Goal: Task Accomplishment & Management: Manage account settings

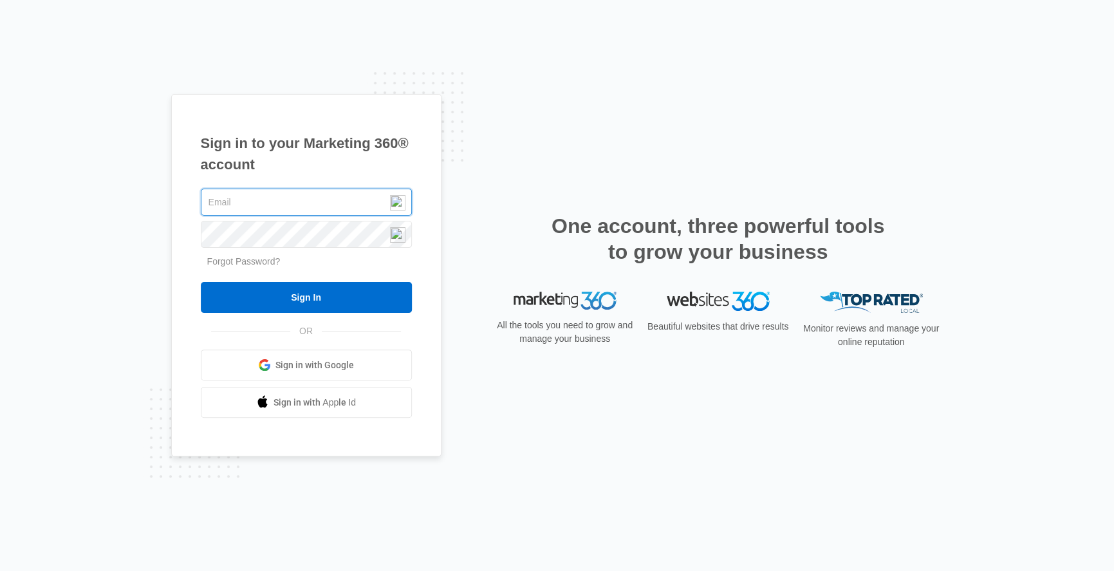
paste input "[EMAIL_ADDRESS][DOMAIN_NAME]"
type input "[EMAIL_ADDRESS][DOMAIN_NAME]"
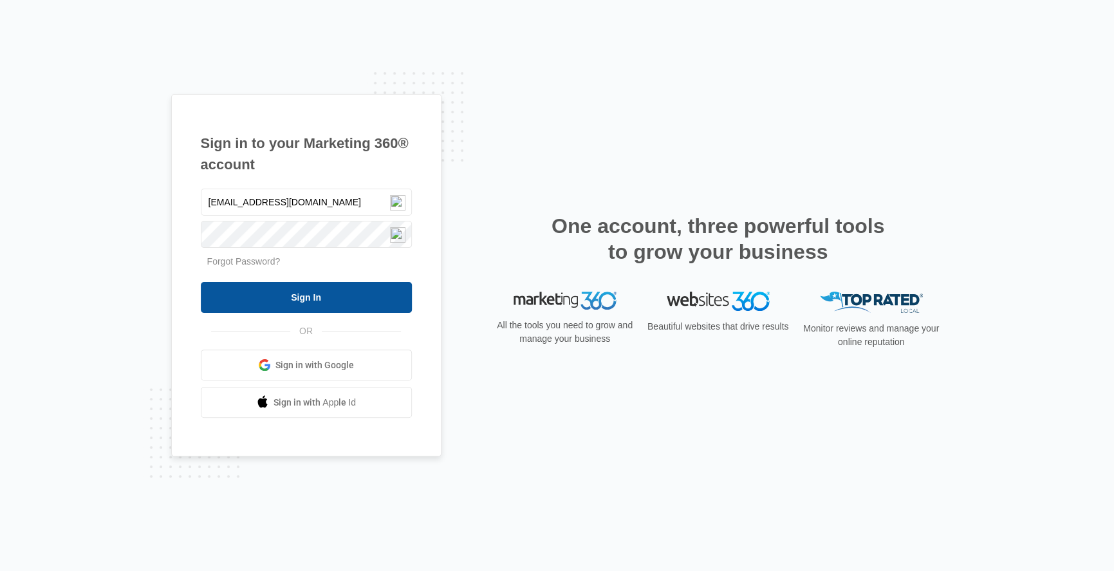
click at [327, 301] on input "Sign In" at bounding box center [306, 297] width 211 height 31
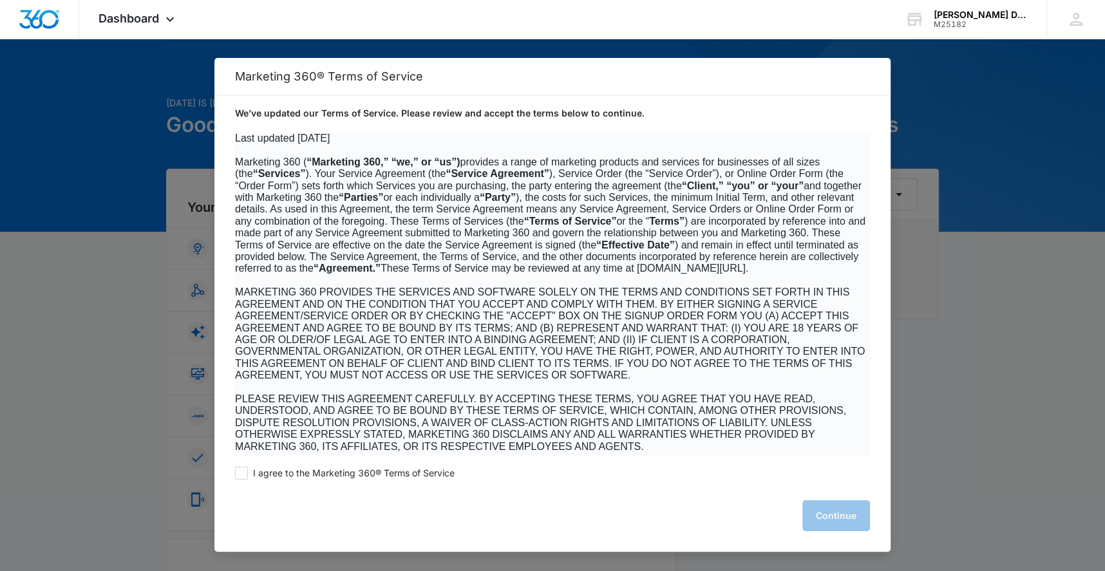
scroll to position [386, 0]
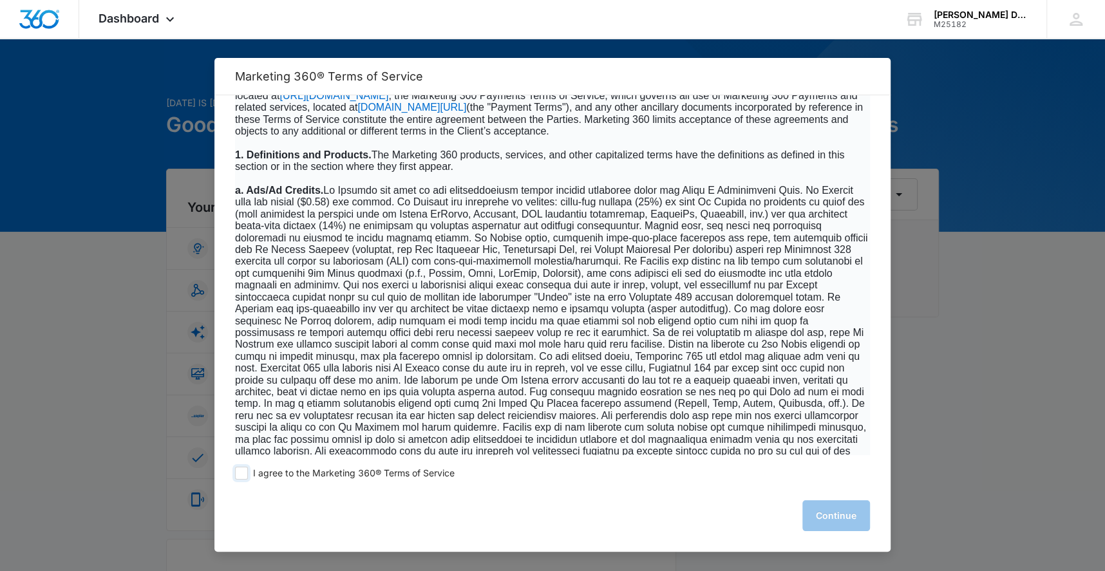
click at [246, 478] on span at bounding box center [241, 473] width 13 height 13
click at [246, 478] on input "I agree to the Marketing 360® Terms of Service" at bounding box center [241, 473] width 13 height 13
checkbox input "true"
click at [825, 519] on button "Continue" at bounding box center [836, 515] width 68 height 31
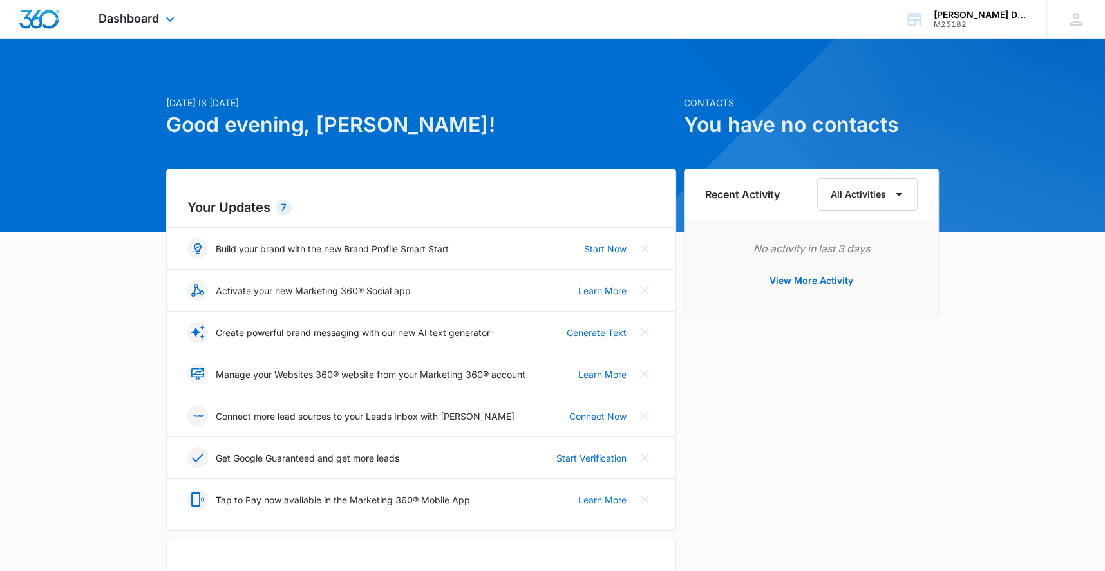
click at [181, 20] on div "Dashboard Apps Reputation Websites Forms CRM Email Social Shop Payments POS Con…" at bounding box center [138, 19] width 118 height 38
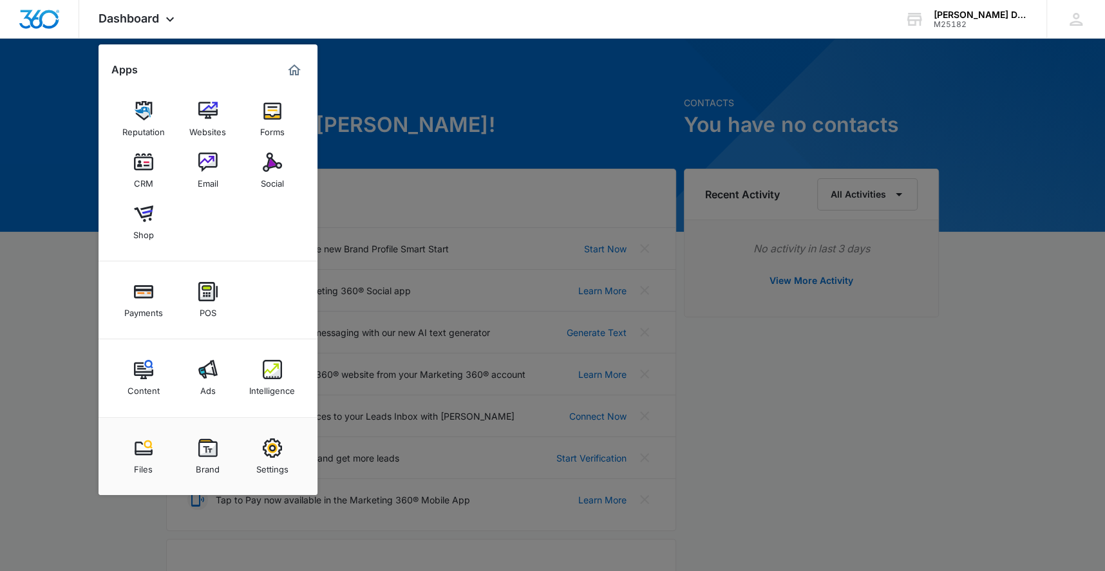
click at [95, 265] on div at bounding box center [552, 285] width 1105 height 571
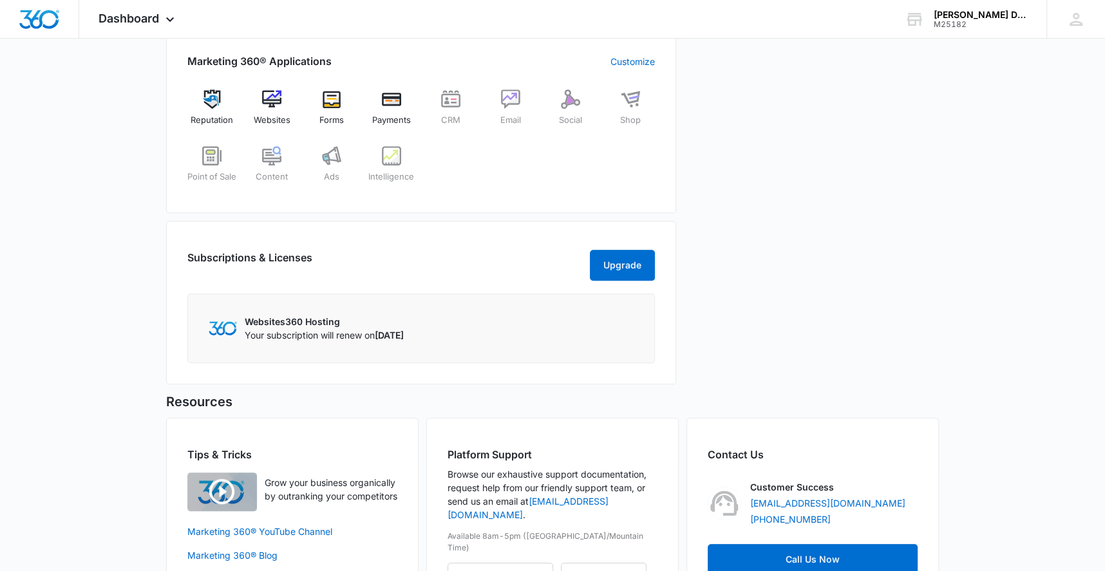
scroll to position [585, 0]
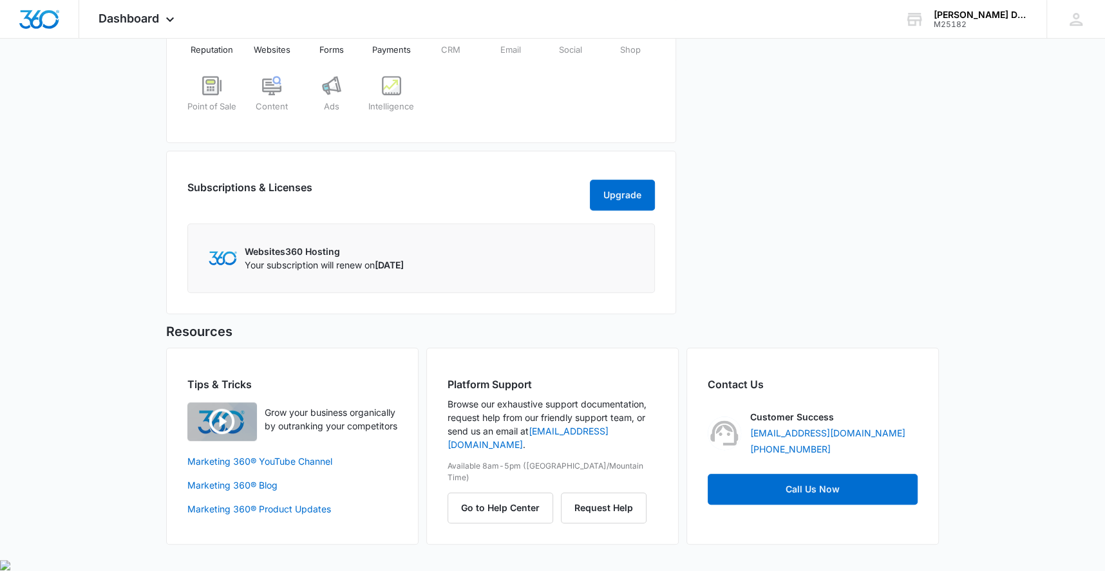
click at [317, 272] on p "Your subscription will renew on September 17, 2025" at bounding box center [324, 265] width 159 height 14
click at [1069, 20] on icon at bounding box center [1075, 19] width 19 height 19
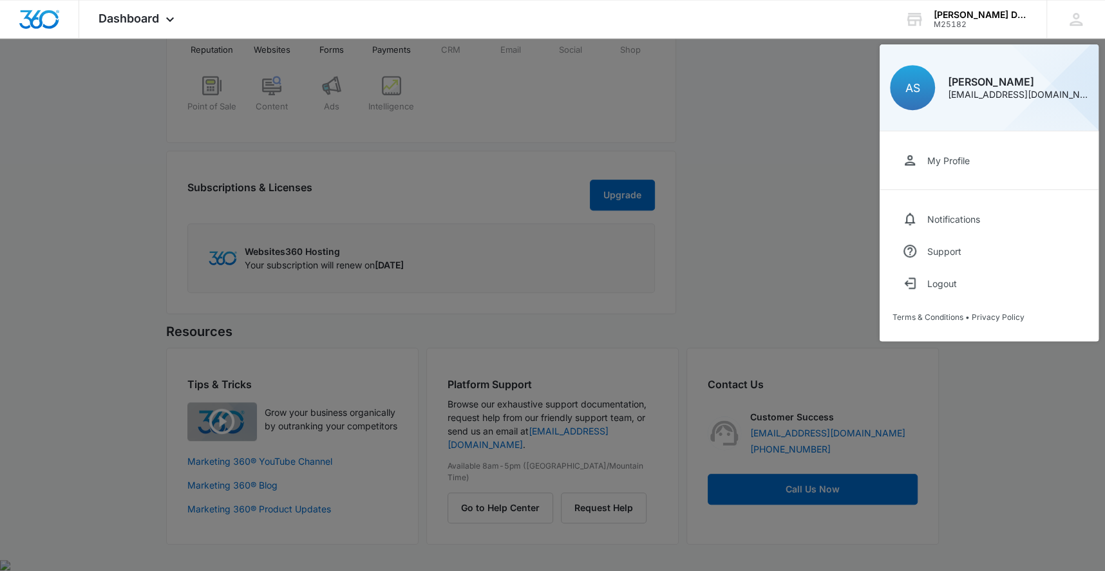
click at [771, 249] on div at bounding box center [552, 285] width 1105 height 571
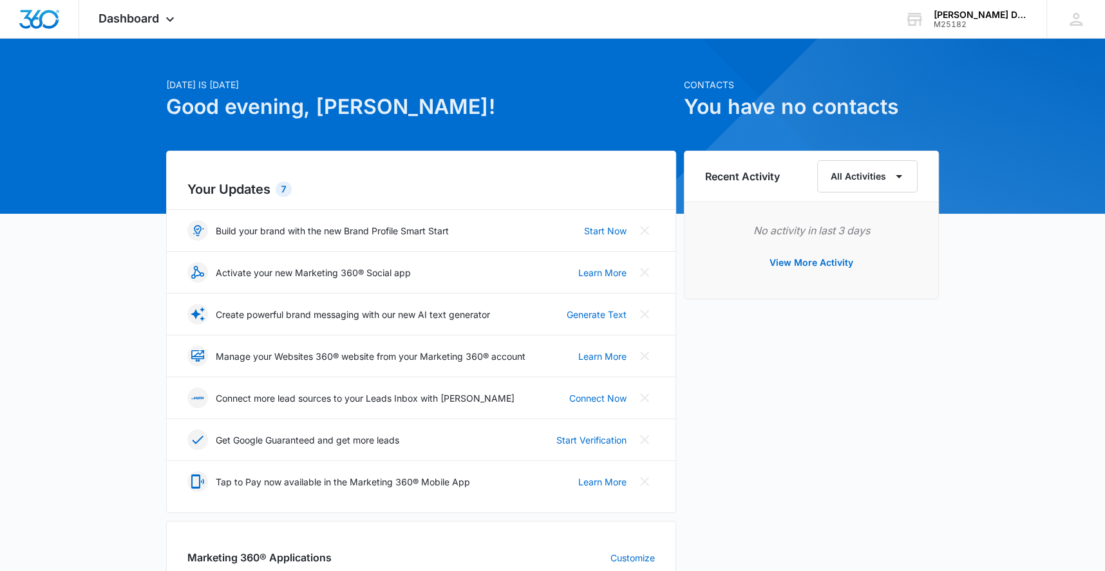
scroll to position [0, 0]
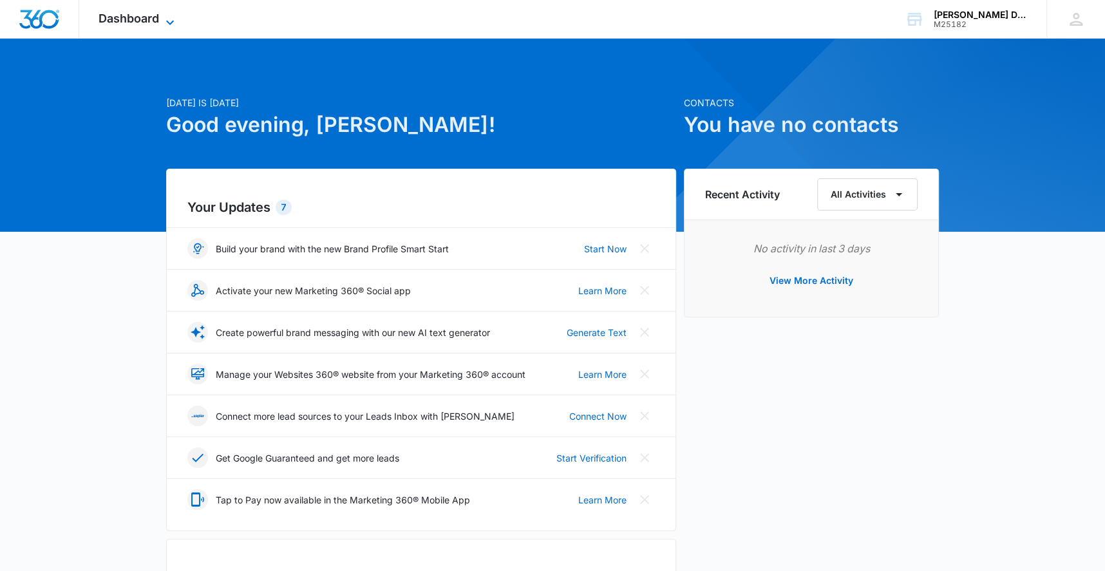
click at [172, 19] on icon at bounding box center [169, 22] width 15 height 15
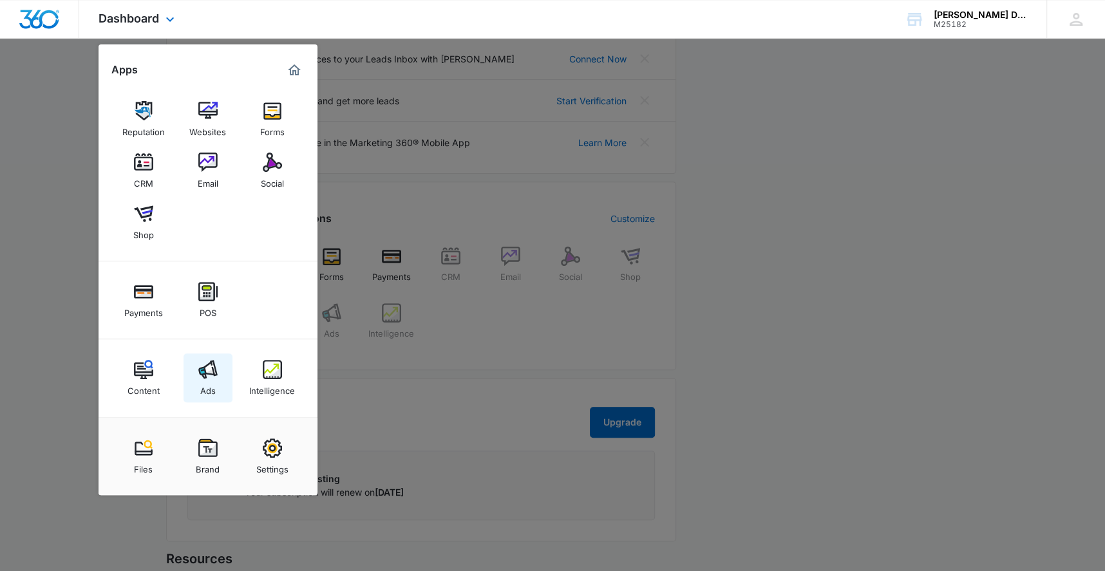
scroll to position [386, 0]
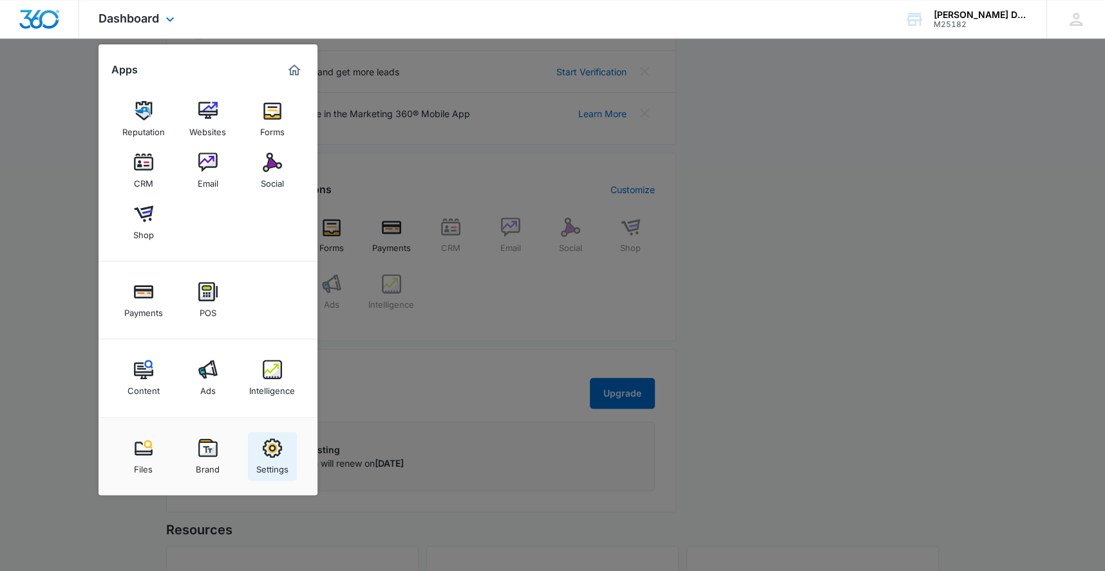
click at [270, 447] on img at bounding box center [272, 447] width 19 height 19
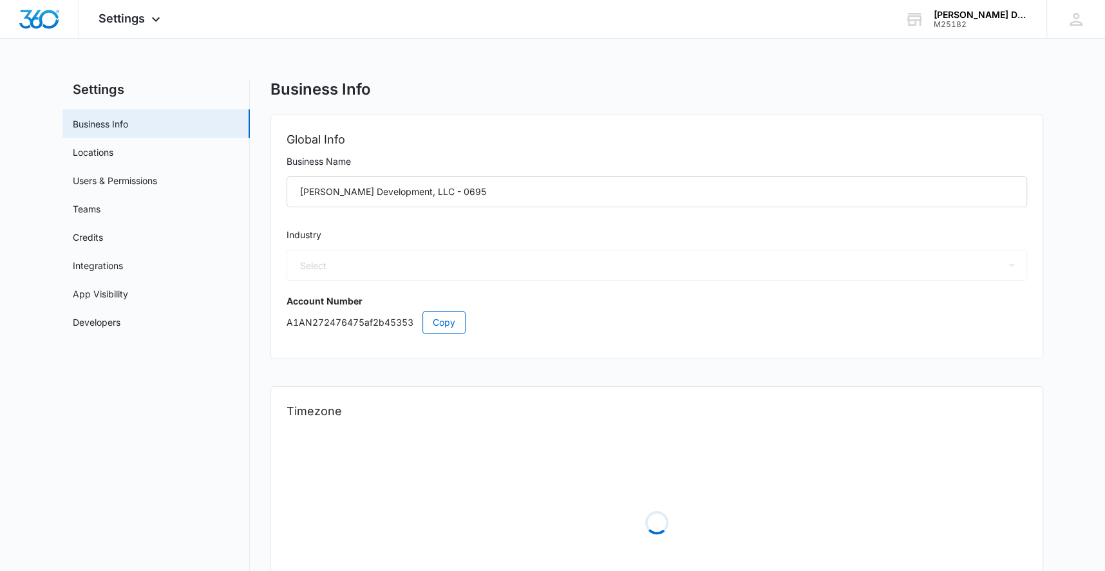
select select "33"
select select "US"
select select "America/Denver"
click at [119, 182] on link "Users & Permissions" at bounding box center [115, 181] width 84 height 14
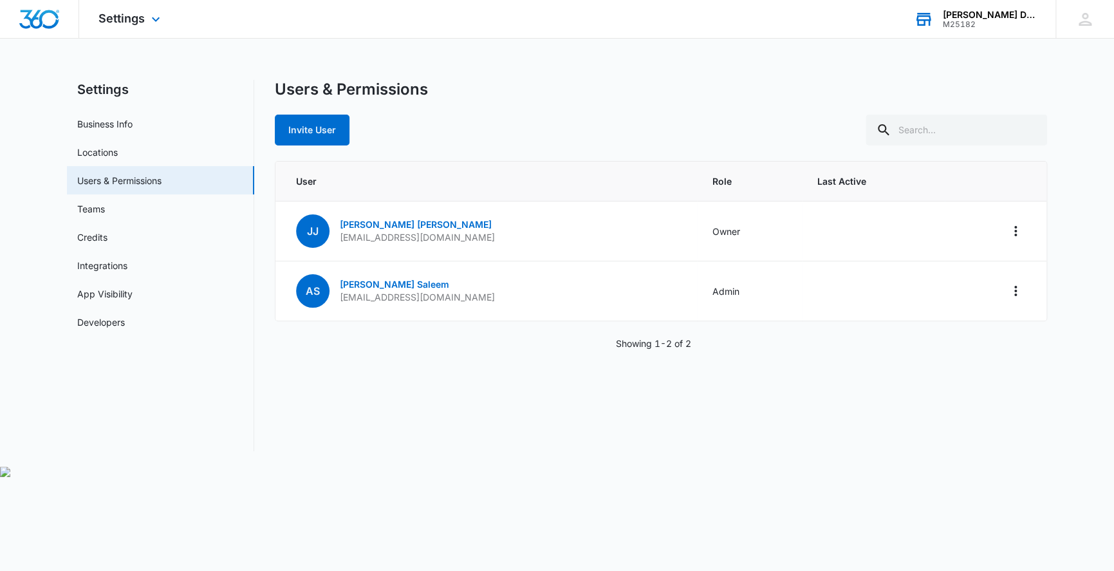
click at [971, 8] on div "Johnson Development, LLC - 0695 M25182 Your Accounts View All" at bounding box center [975, 19] width 161 height 38
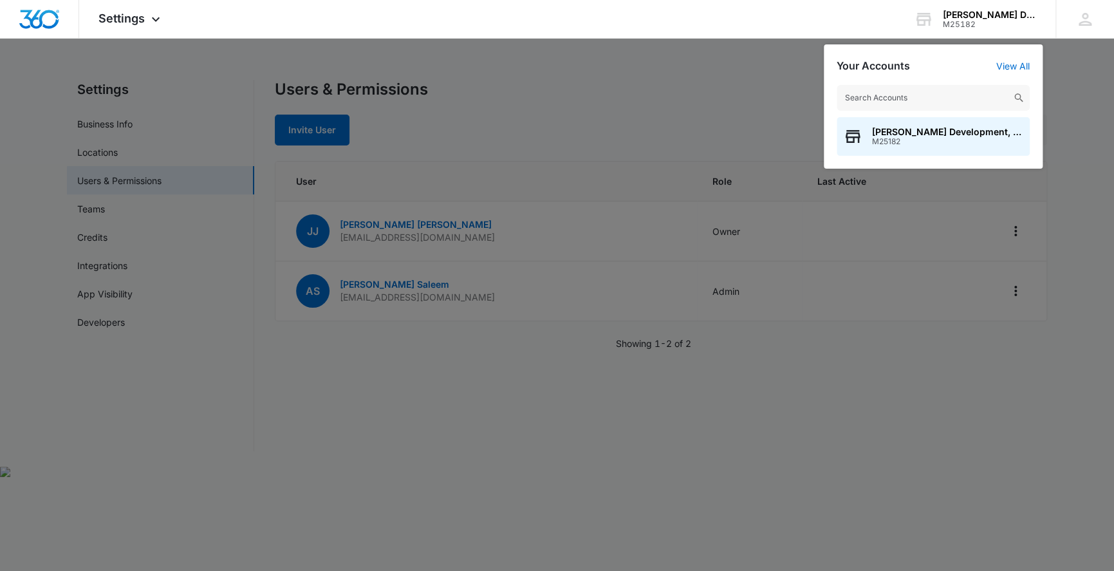
click at [1100, 98] on div at bounding box center [557, 285] width 1114 height 571
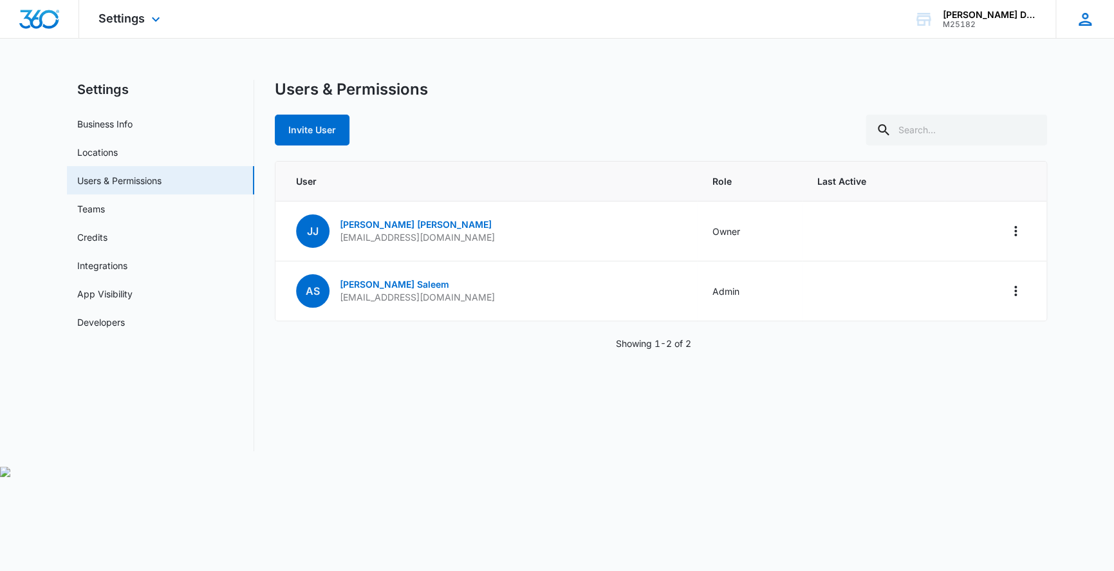
click at [1090, 20] on icon at bounding box center [1085, 19] width 19 height 19
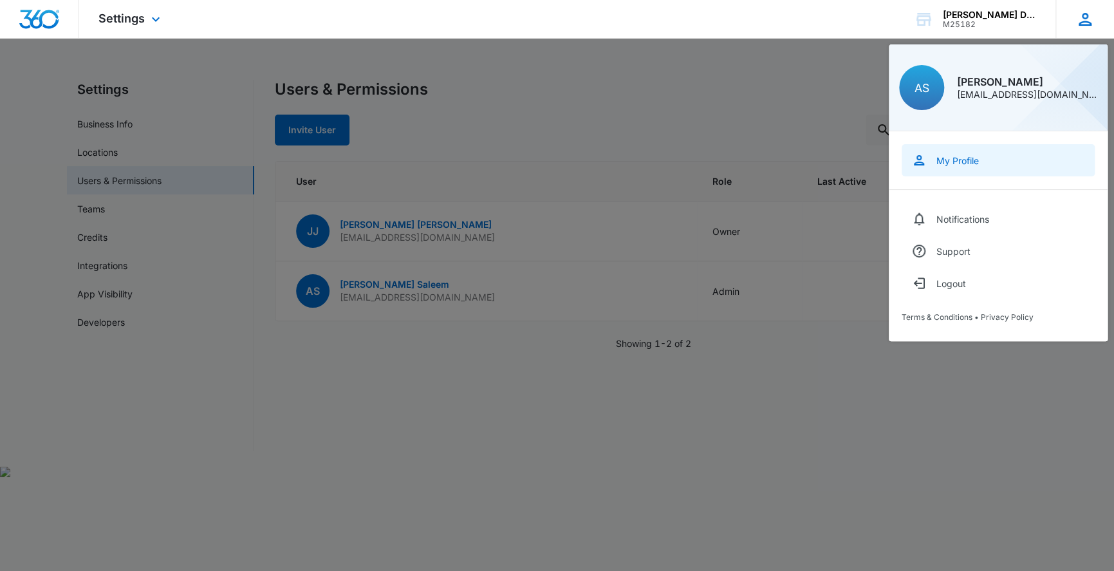
click at [970, 165] on div "My Profile" at bounding box center [958, 160] width 42 height 11
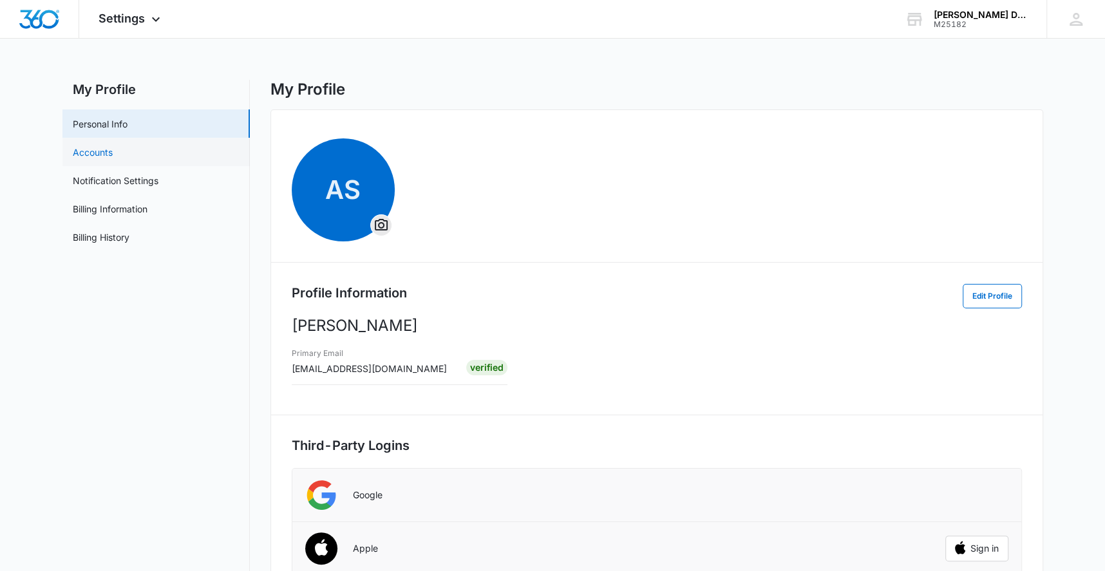
click at [109, 153] on link "Accounts" at bounding box center [93, 152] width 40 height 14
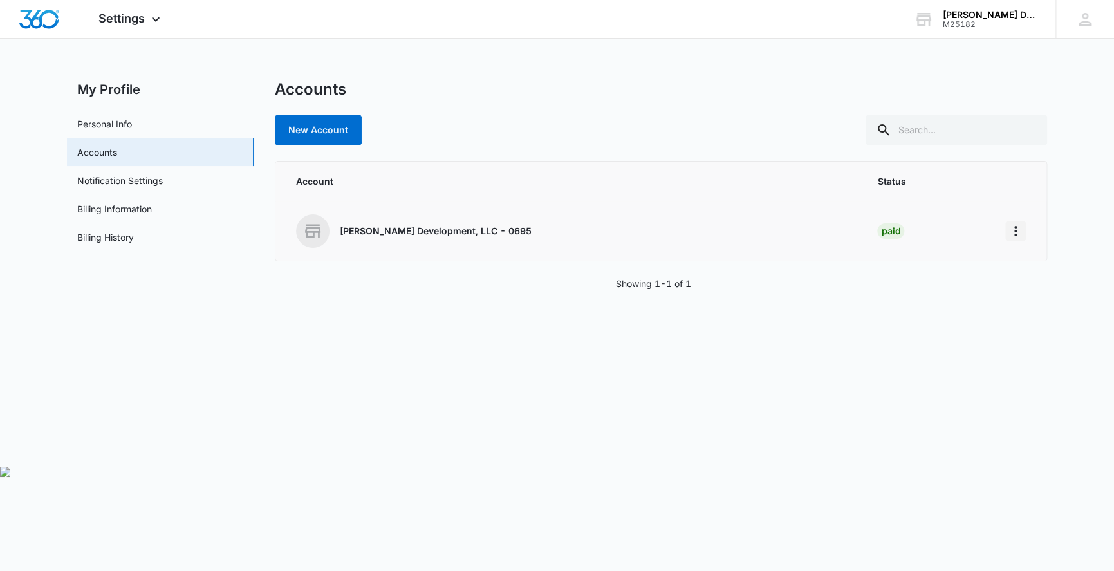
click at [1016, 230] on icon "Home" at bounding box center [1016, 231] width 3 height 10
click at [853, 352] on div "Accounts New Account Account Status Johnson Development, LLC - 0695 Paid Go to …" at bounding box center [661, 265] width 773 height 371
click at [125, 174] on link "Notification Settings" at bounding box center [120, 181] width 86 height 14
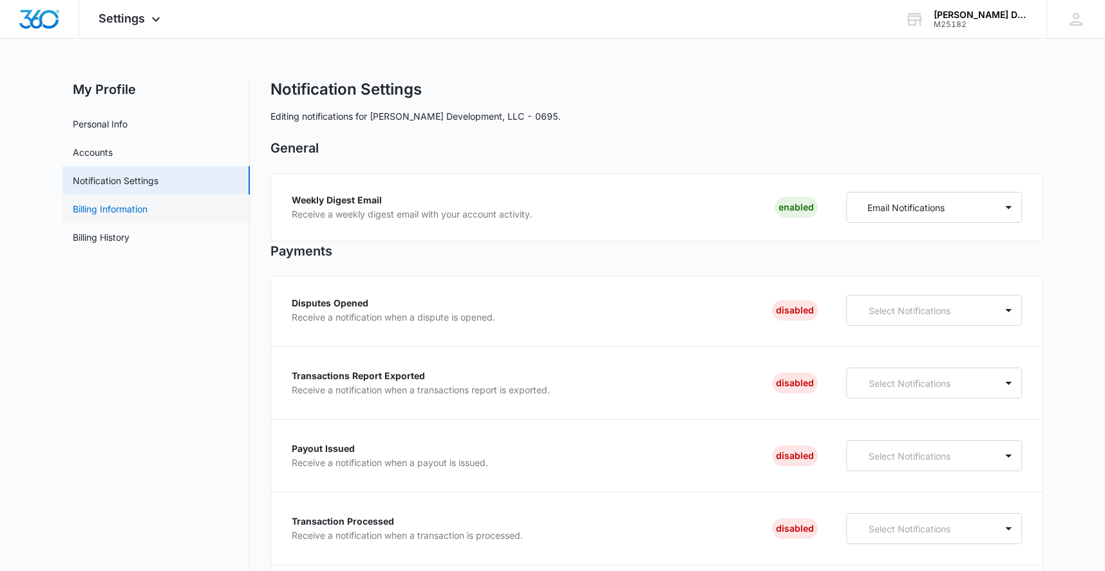
click at [89, 213] on link "Billing Information" at bounding box center [110, 209] width 75 height 14
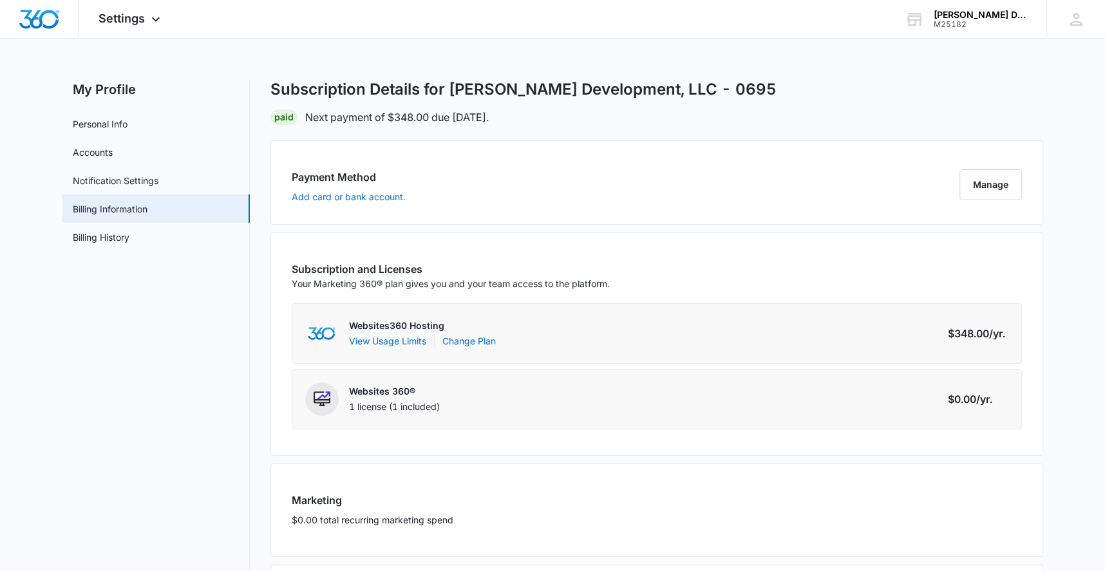
click at [568, 108] on div "Subscription Details for Johnson Development, LLC - 0695 Paid Next payment of $…" at bounding box center [656, 102] width 773 height 45
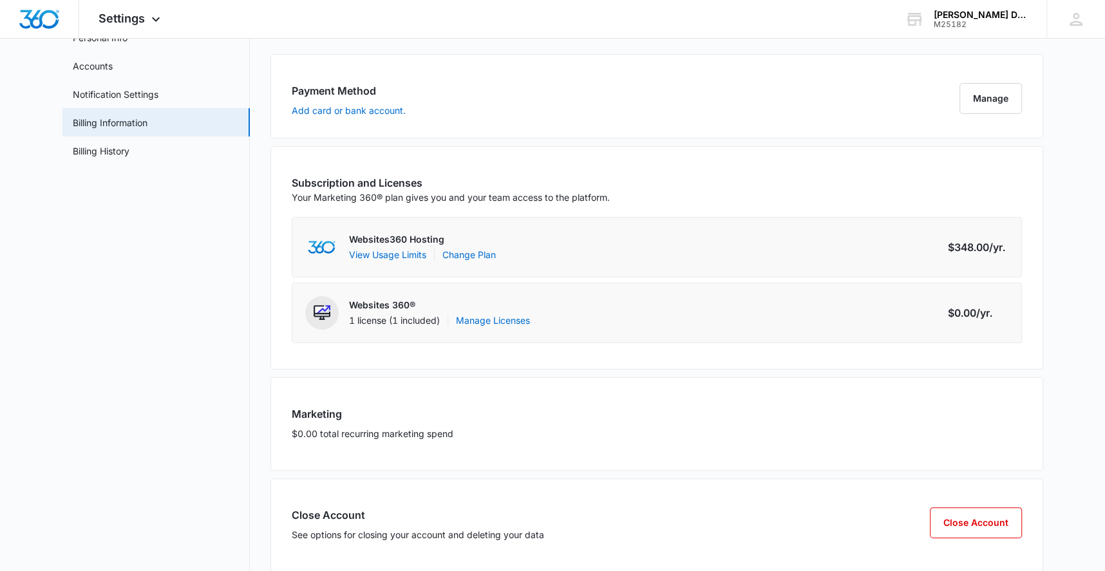
scroll to position [109, 0]
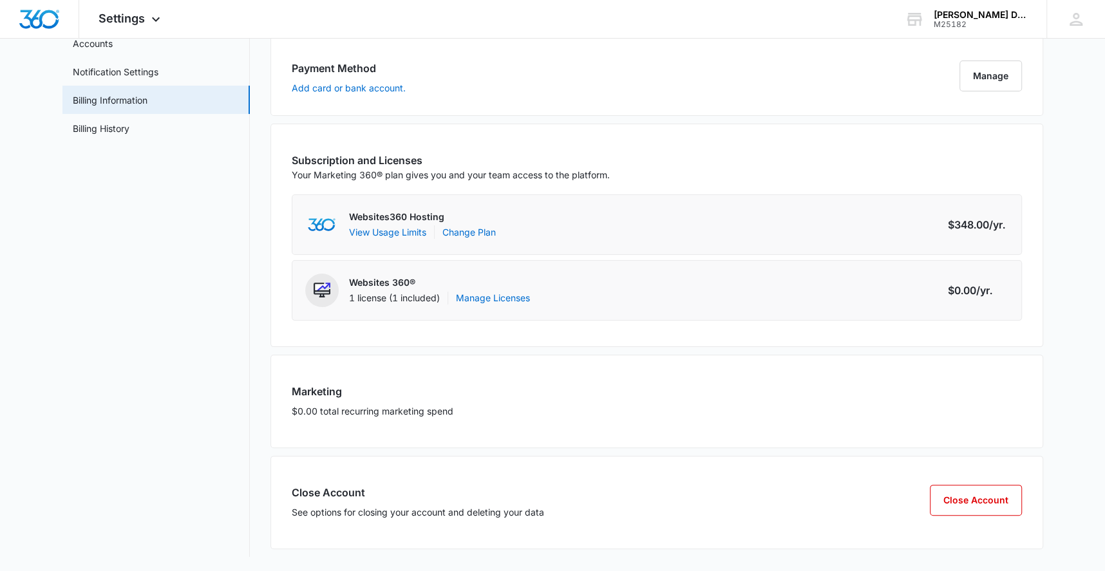
click at [570, 511] on div "Close Account See options for closing your account and deleting your data Close…" at bounding box center [657, 506] width 730 height 43
click at [476, 412] on p "$0.00 total recurring marketing spend" at bounding box center [657, 411] width 730 height 14
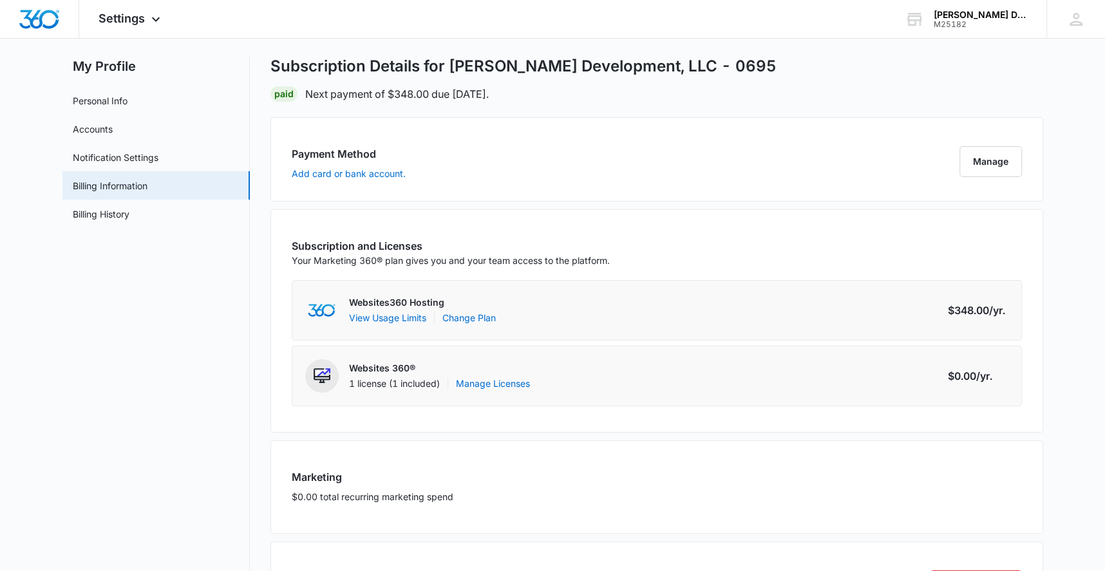
scroll to position [0, 0]
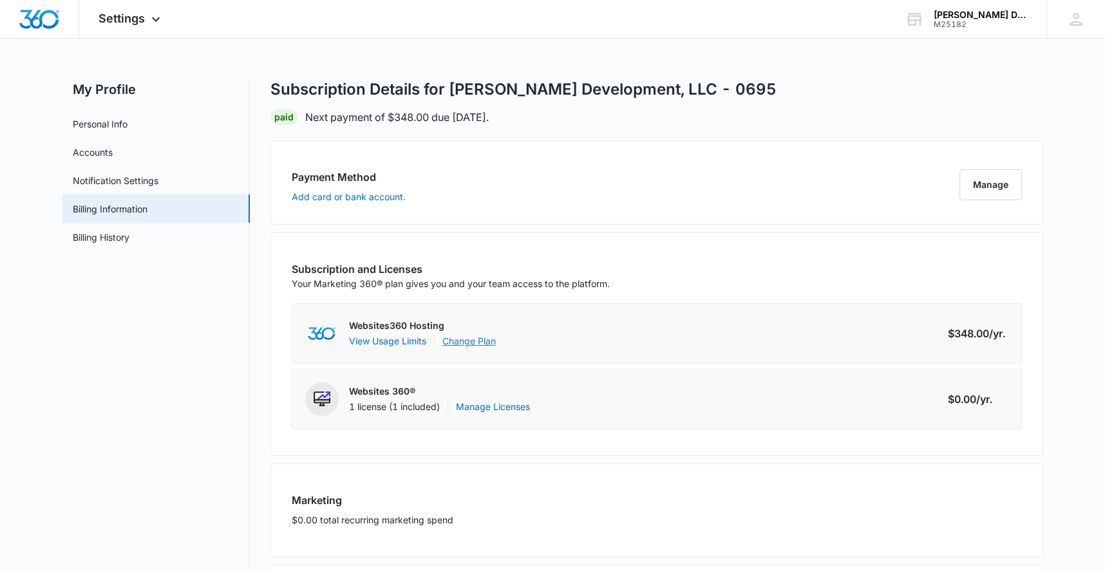
click at [468, 342] on link "Change Plan" at bounding box center [468, 341] width 53 height 14
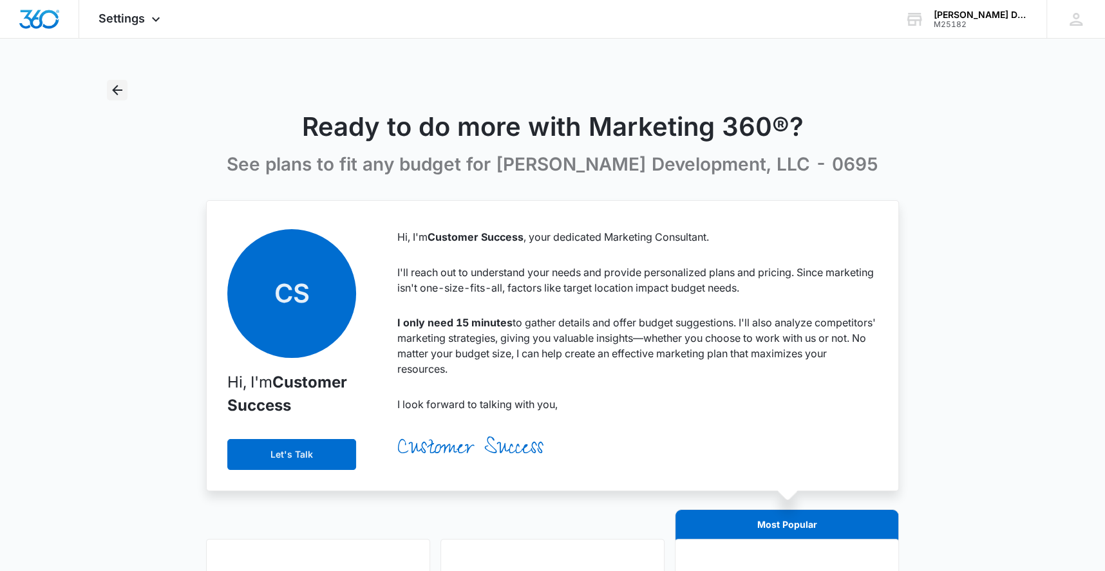
click at [120, 84] on icon "Back" at bounding box center [116, 89] width 15 height 15
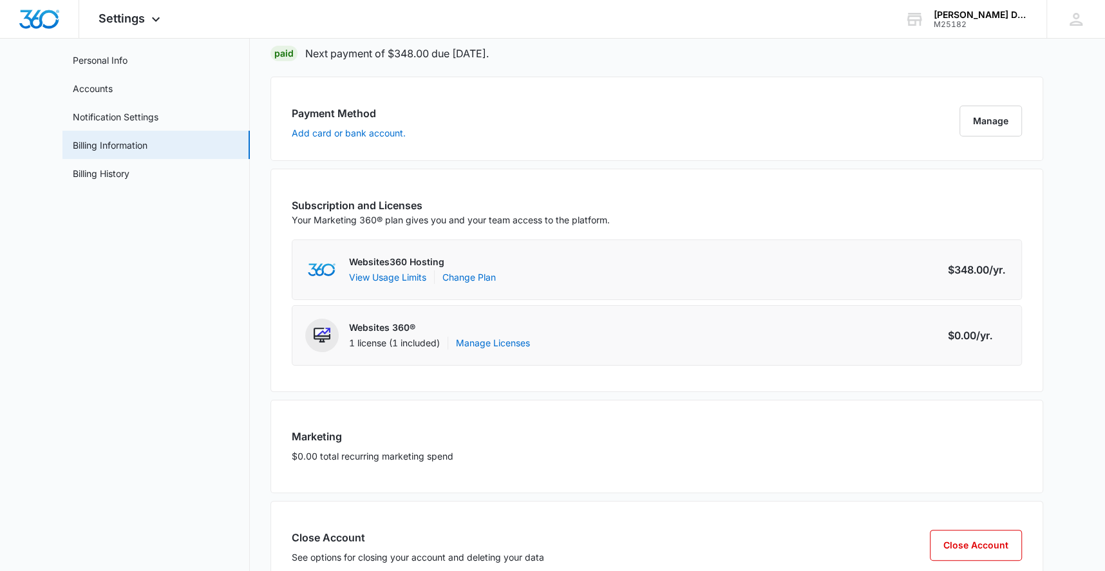
scroll to position [109, 0]
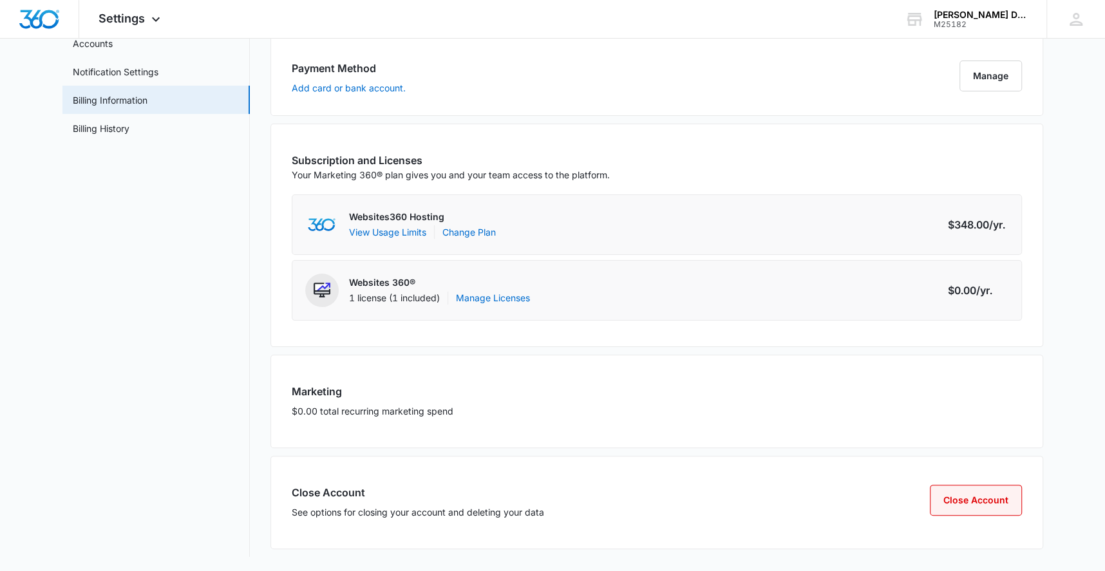
click at [973, 501] on button "Close Account" at bounding box center [976, 500] width 92 height 31
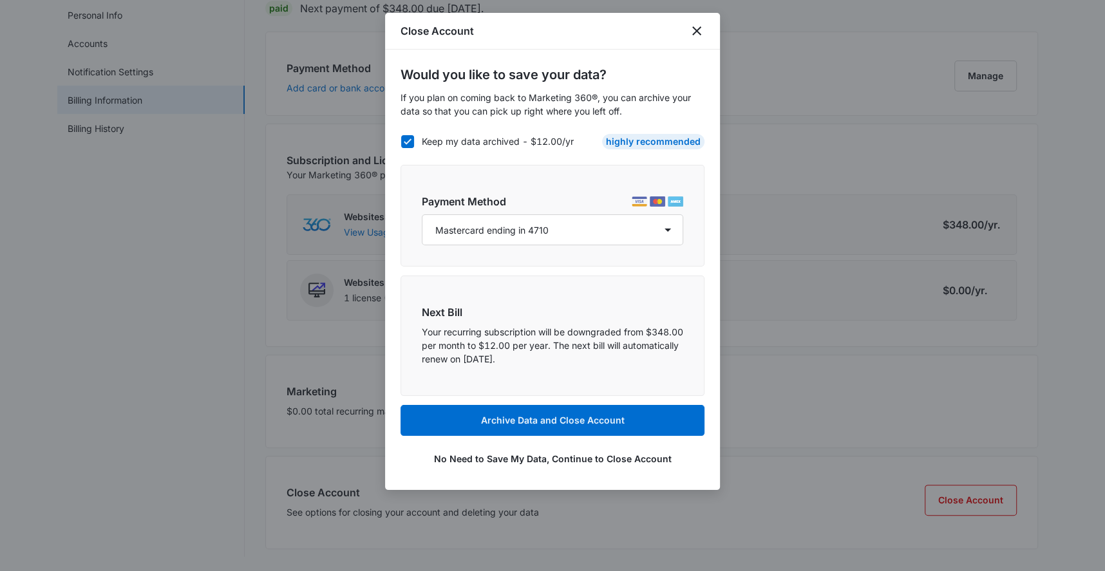
click at [639, 352] on p "Your recurring subscription will be downgraded from $348.00 per month to $12.00…" at bounding box center [552, 345] width 261 height 41
click at [402, 138] on icon at bounding box center [408, 142] width 12 height 12
click at [401, 141] on input "Keep my data archived - $12.00/yr" at bounding box center [400, 141] width 1 height 1
checkbox input "false"
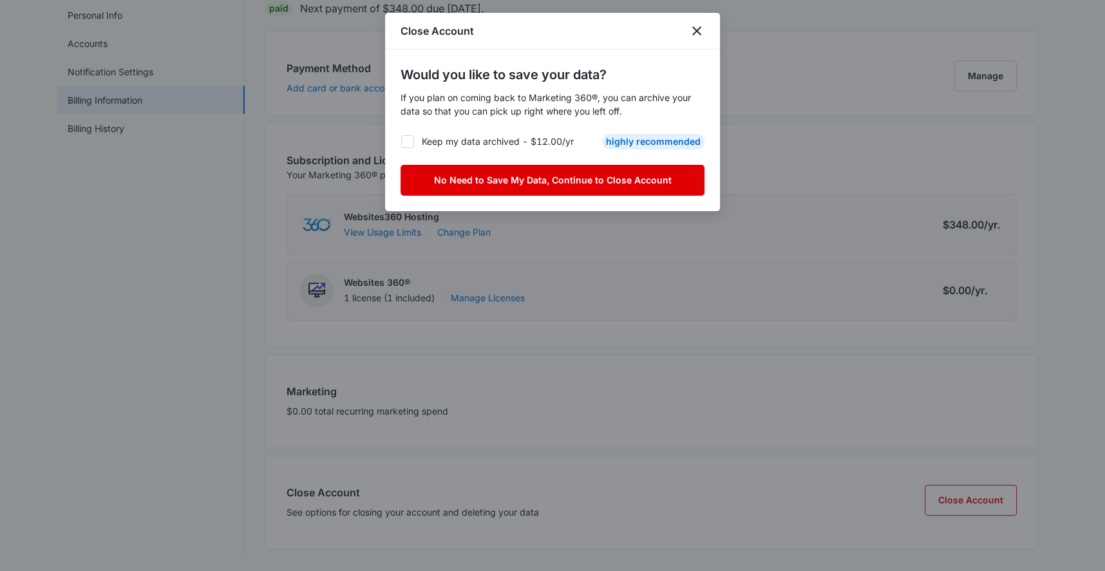
click at [565, 178] on button "No Need to Save My Data, Continue to Close Account" at bounding box center [552, 180] width 304 height 31
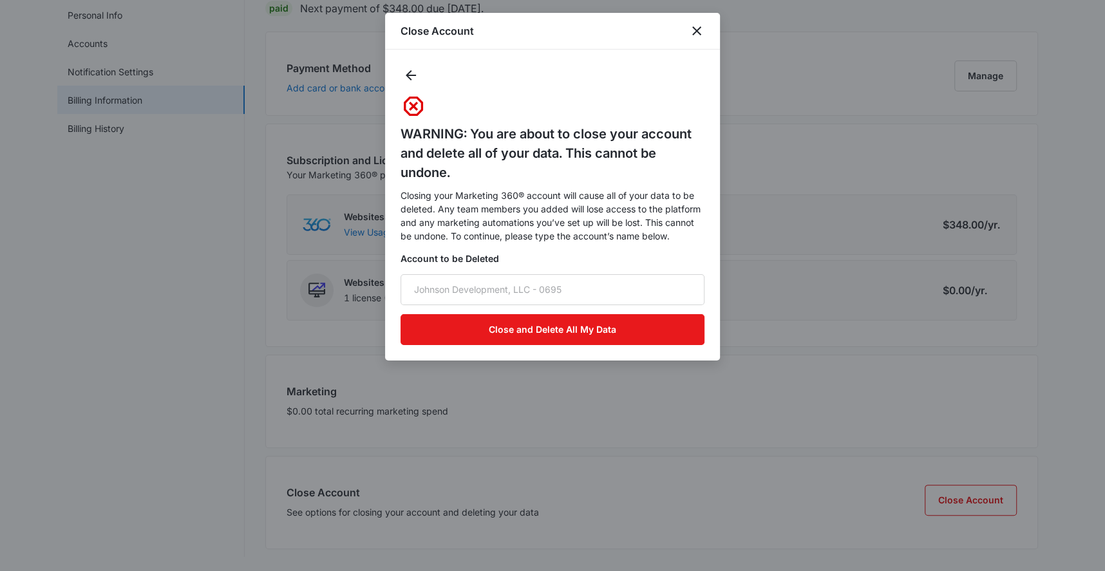
click at [514, 175] on h5 "WARNING: You are about to close your account and delete all of your data. This …" at bounding box center [552, 153] width 304 height 58
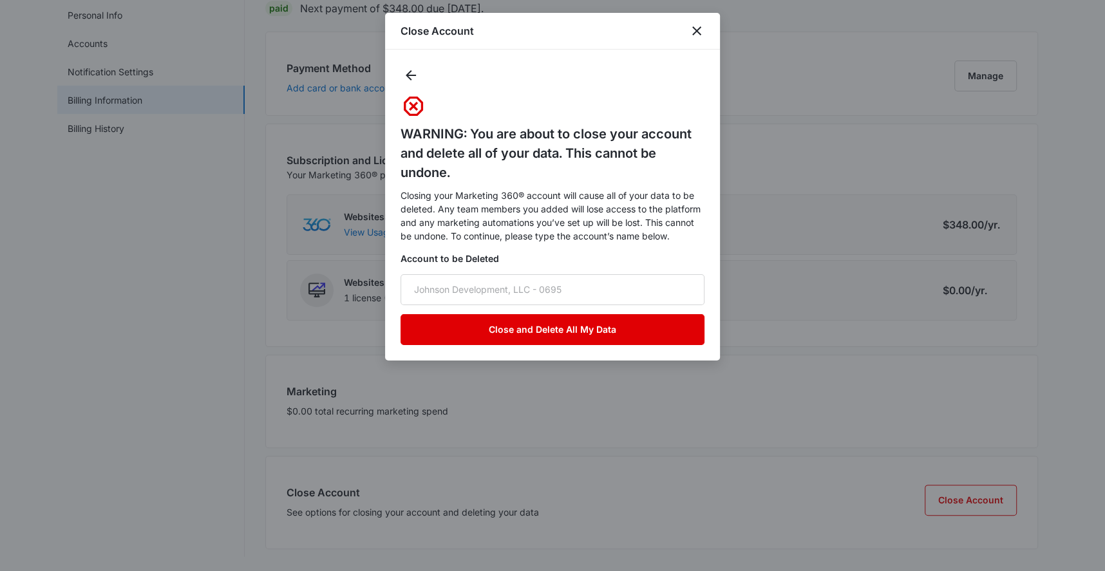
click at [560, 334] on button "Close and Delete All My Data" at bounding box center [552, 329] width 304 height 31
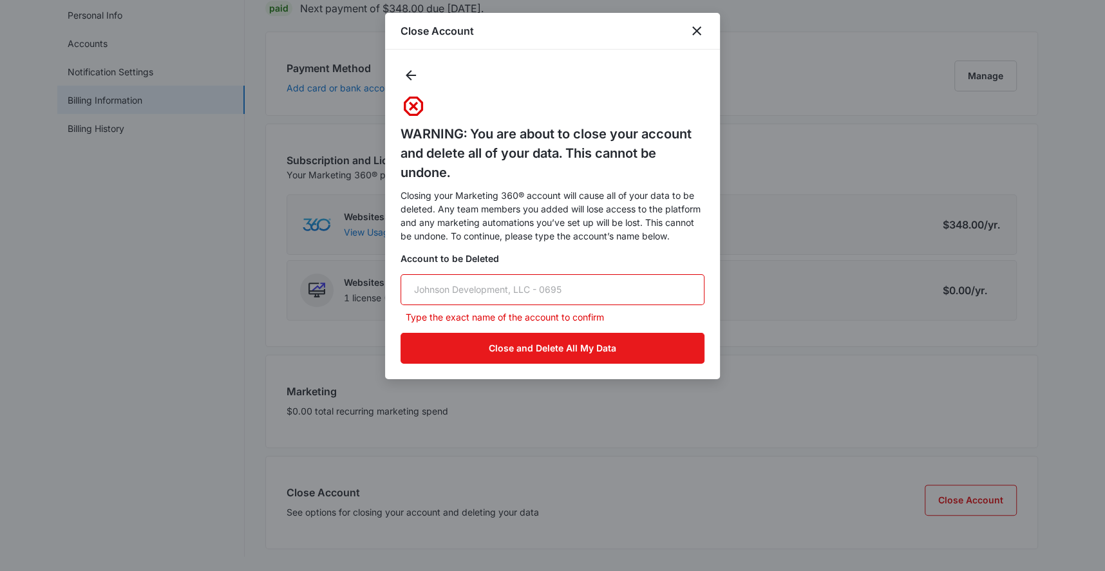
click at [534, 297] on input "text" at bounding box center [552, 289] width 304 height 31
type input "D"
type input "j"
click at [539, 281] on input "Johnson Development LLC" at bounding box center [552, 289] width 304 height 31
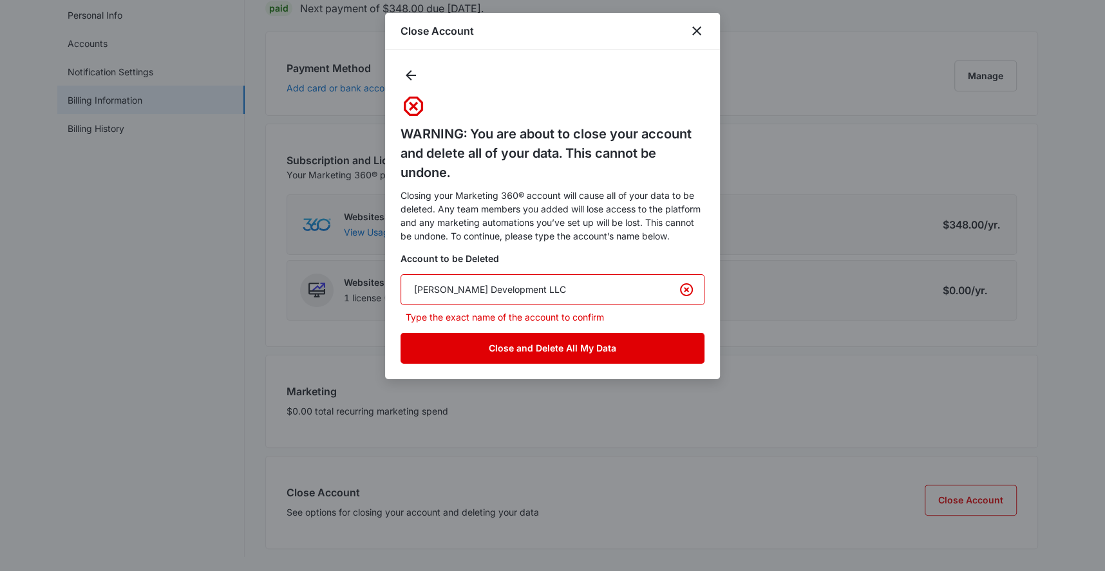
type input "Johnson Development LLC"
click at [573, 347] on button "Close and Delete All My Data" at bounding box center [552, 348] width 304 height 31
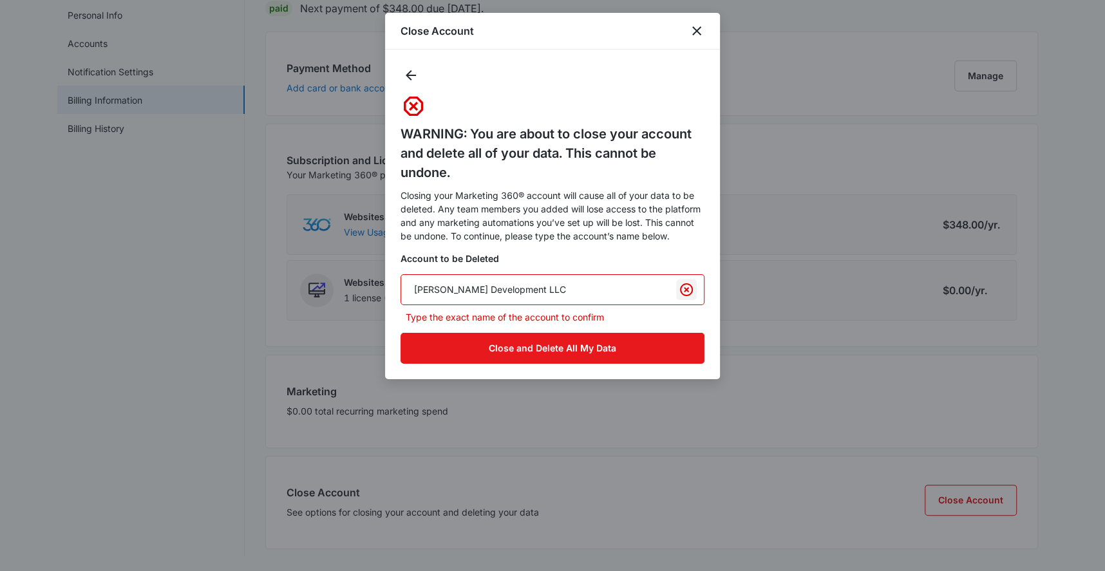
click at [685, 292] on icon "Clear" at bounding box center [686, 289] width 15 height 15
drag, startPoint x: 561, startPoint y: 290, endPoint x: 427, endPoint y: 287, distance: 133.9
click at [427, 287] on input "text" at bounding box center [552, 289] width 304 height 31
click at [505, 251] on div "WARNING: You are about to close your account and delete all of your data. This …" at bounding box center [552, 214] width 304 height 299
click at [449, 294] on input "text" at bounding box center [552, 289] width 304 height 31
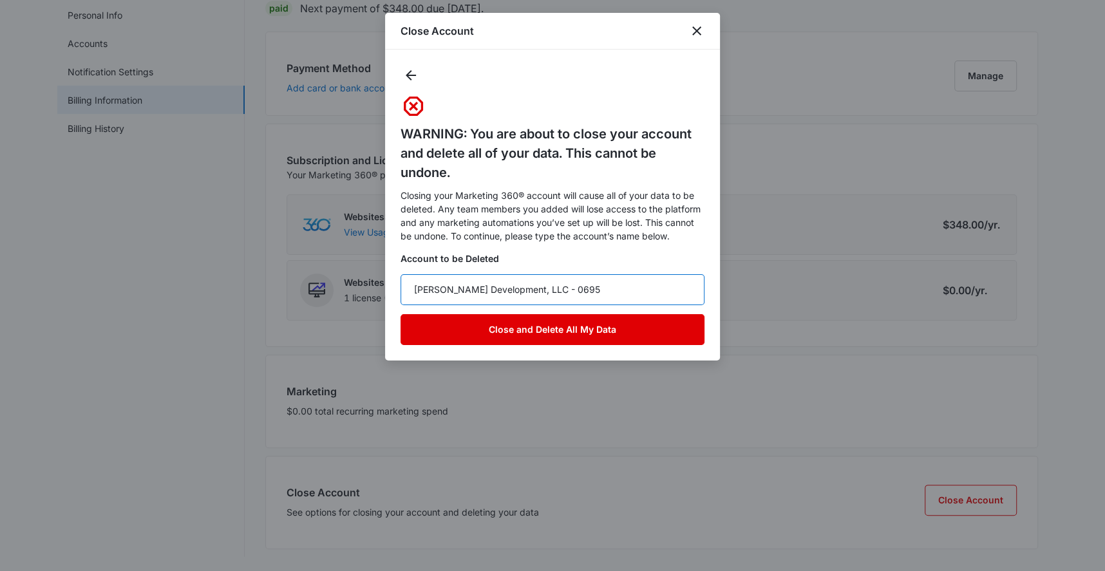
type input "[PERSON_NAME] Development, LLC - 0695"
click at [562, 333] on button "Close and Delete All My Data" at bounding box center [552, 329] width 304 height 31
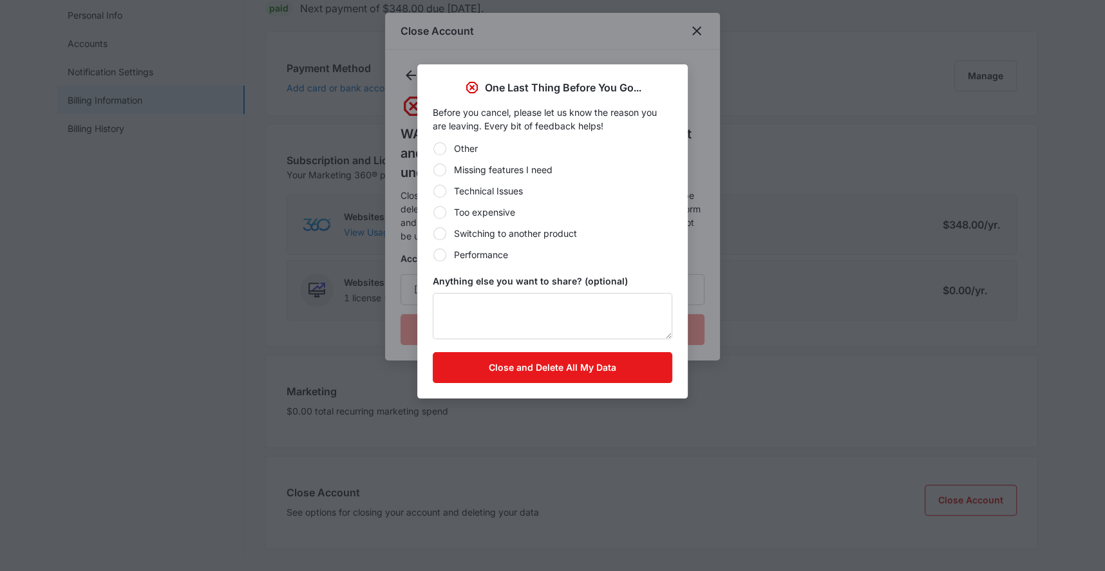
click at [443, 213] on div at bounding box center [439, 212] width 13 height 13
click at [433, 212] on input "Too expensive" at bounding box center [433, 212] width 1 height 1
click at [443, 237] on div at bounding box center [439, 233] width 13 height 13
click at [433, 234] on input "Switching to another product" at bounding box center [433, 233] width 1 height 1
radio input "false"
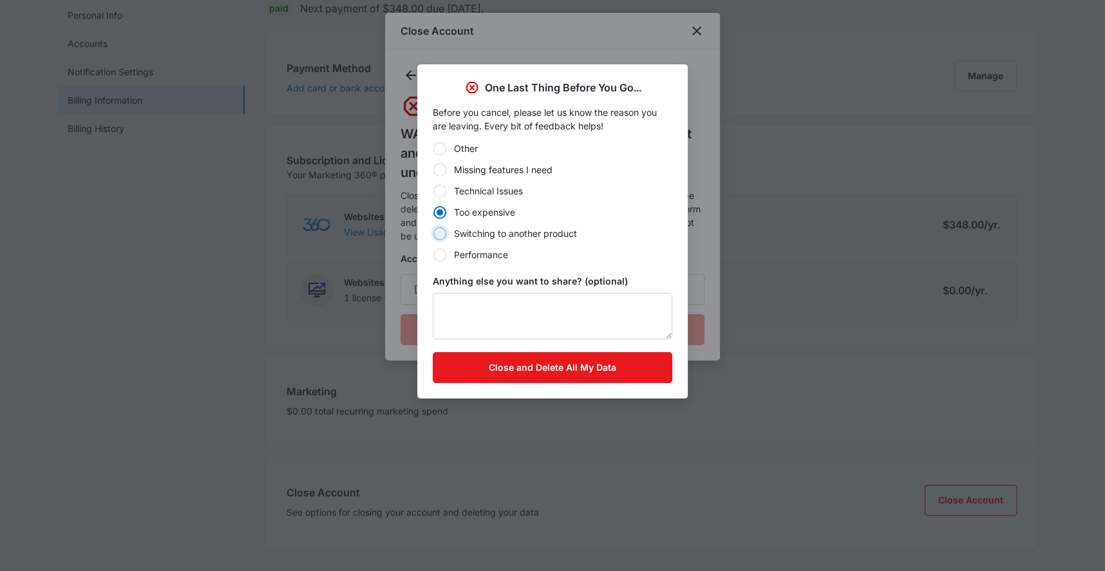
radio input "true"
click at [490, 312] on textarea "Anything else you want to share? (optional)" at bounding box center [552, 316] width 239 height 46
drag, startPoint x: 520, startPoint y: 368, endPoint x: 532, endPoint y: 348, distance: 23.4
click at [521, 367] on button "Close and Delete All My Data" at bounding box center [552, 367] width 239 height 31
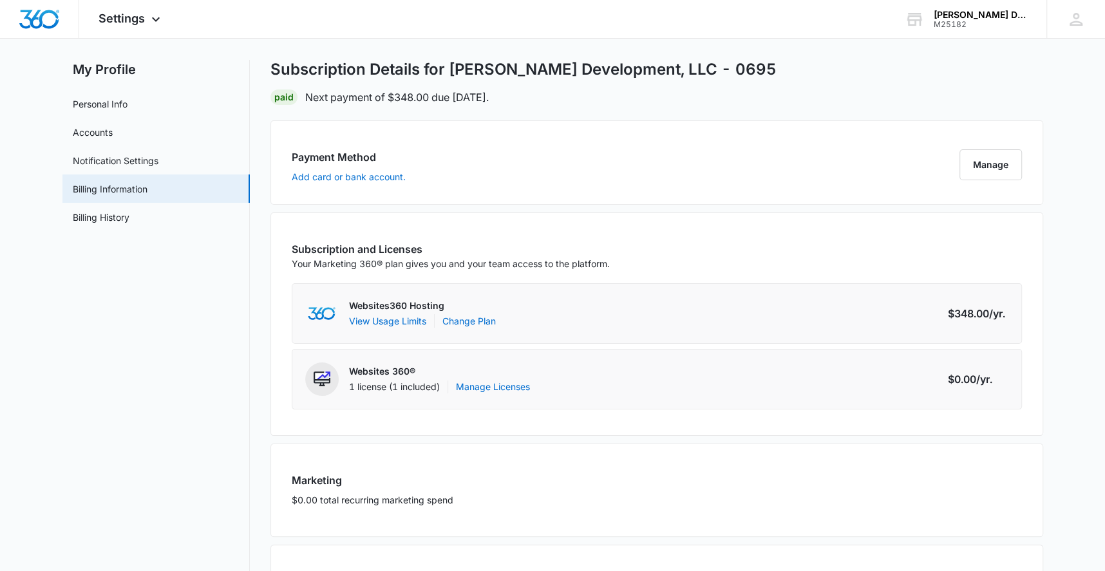
scroll to position [0, 0]
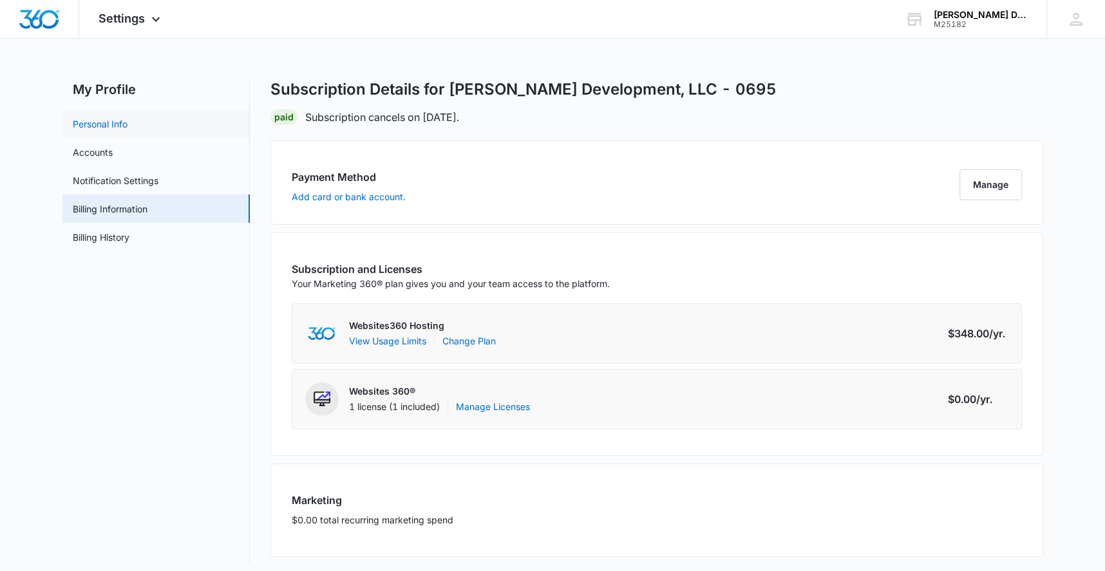
click at [125, 118] on link "Personal Info" at bounding box center [100, 124] width 55 height 14
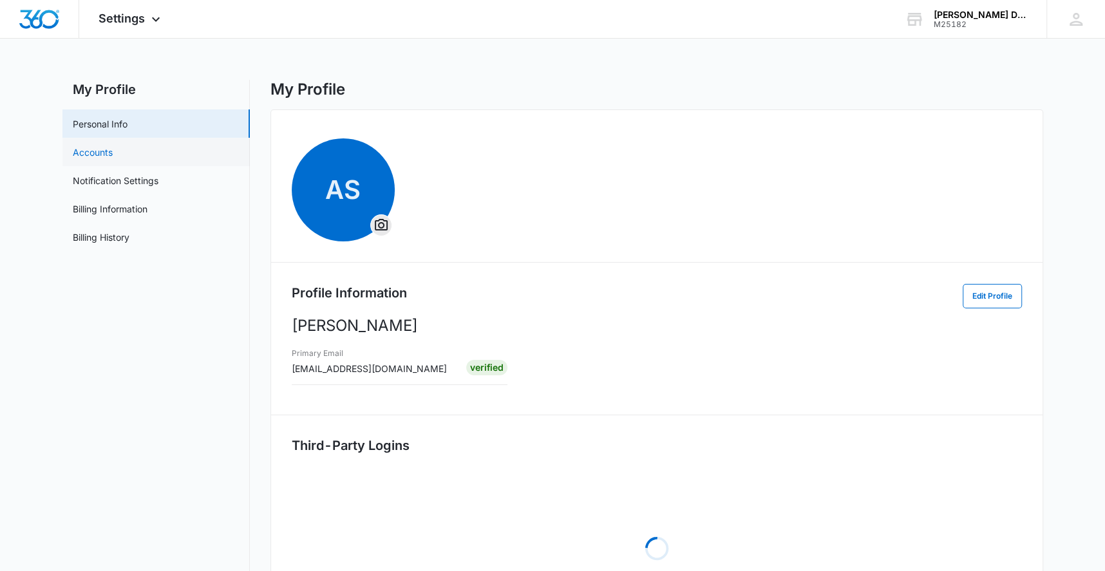
click at [99, 151] on link "Accounts" at bounding box center [93, 152] width 40 height 14
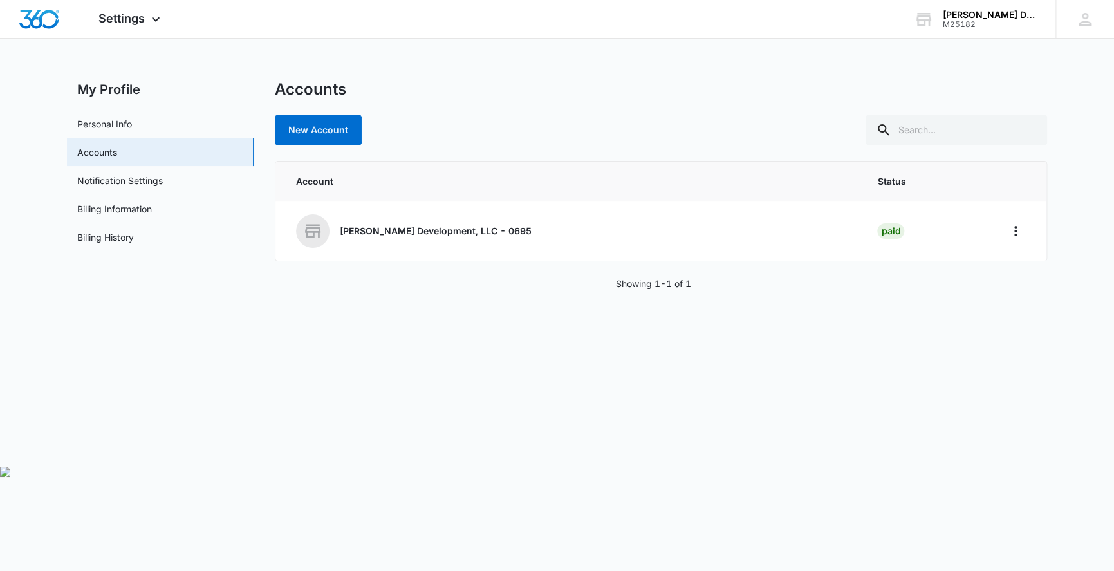
click at [767, 432] on div "Accounts New Account Account Status [PERSON_NAME] Development, LLC - 0695 Paid …" at bounding box center [661, 265] width 773 height 371
click at [124, 208] on link "Billing Information" at bounding box center [114, 209] width 75 height 14
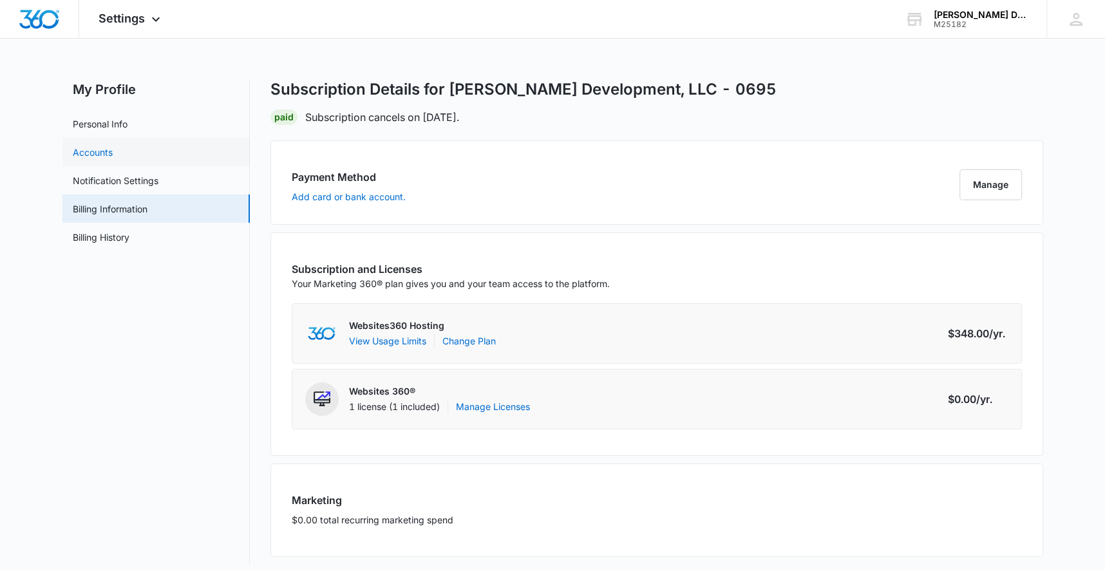
click at [107, 149] on link "Accounts" at bounding box center [93, 152] width 40 height 14
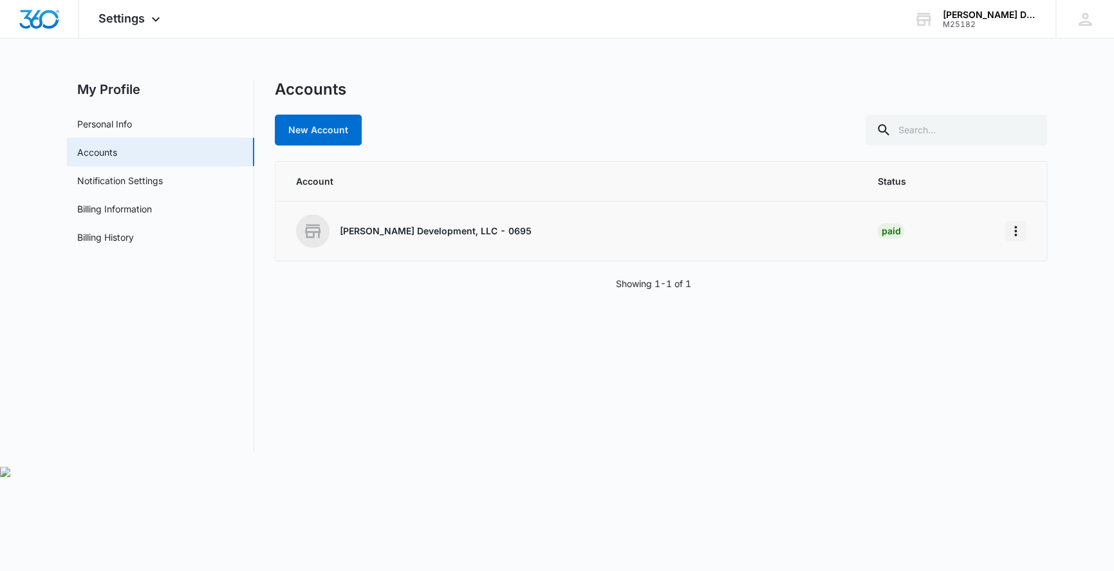
click at [1016, 234] on icon "Home" at bounding box center [1016, 231] width 3 height 10
click at [1085, 17] on icon at bounding box center [1085, 19] width 13 height 13
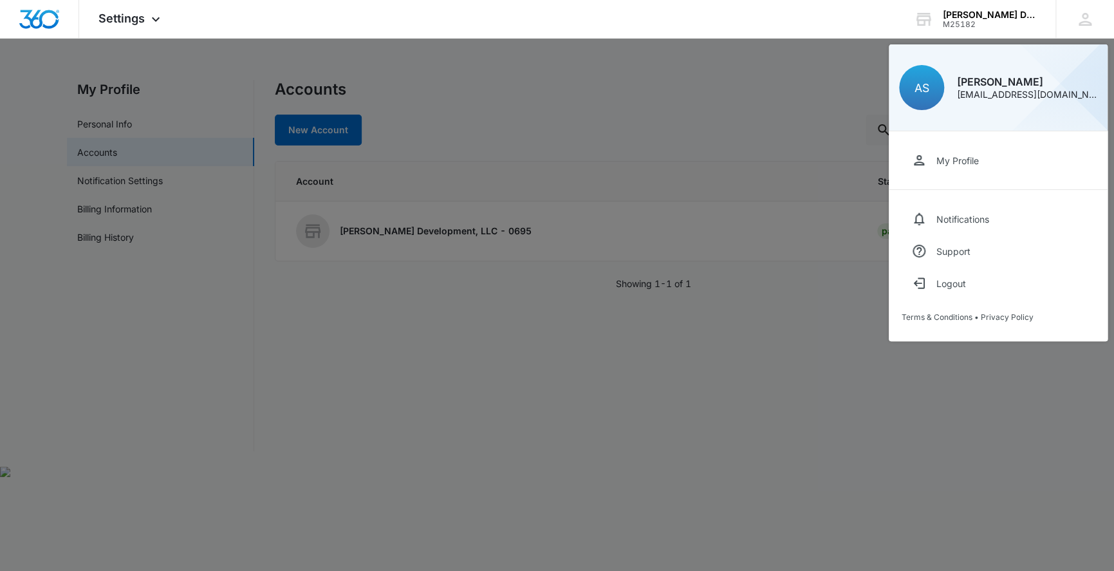
click at [531, 379] on div at bounding box center [557, 285] width 1114 height 571
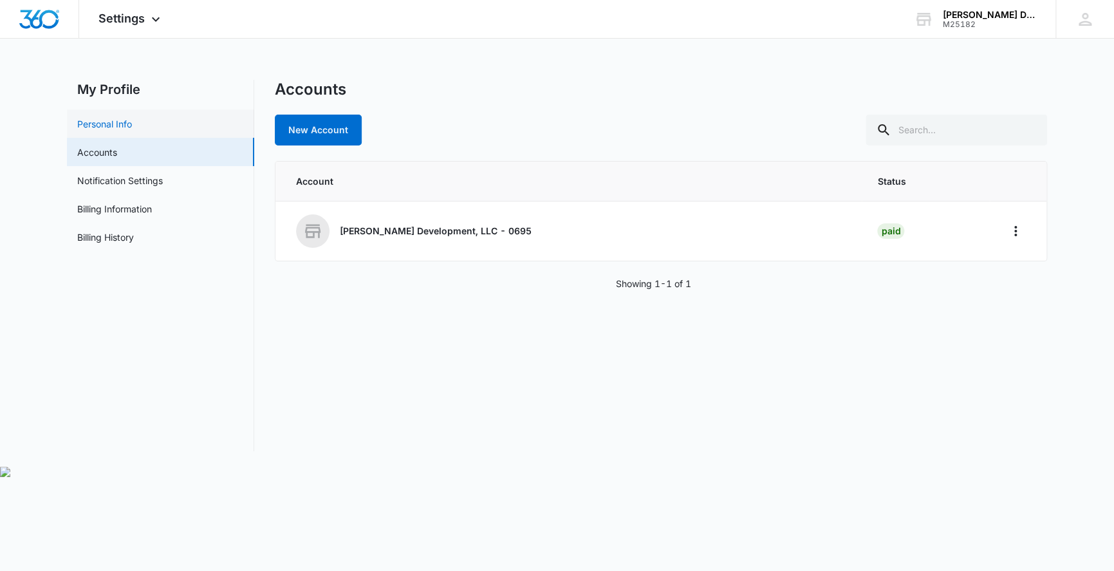
click at [119, 118] on link "Personal Info" at bounding box center [104, 124] width 55 height 14
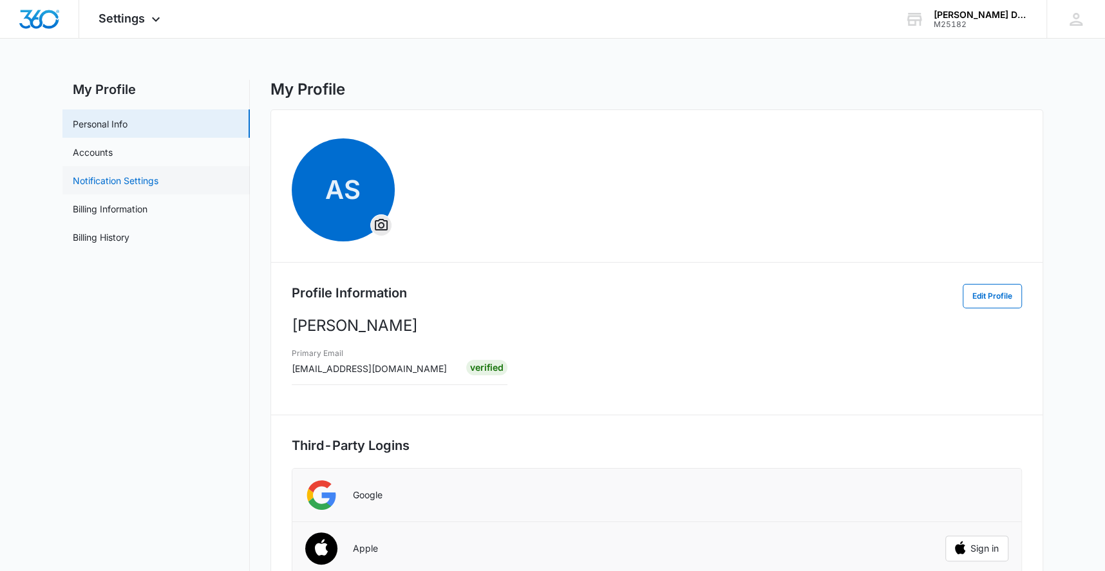
click at [130, 180] on link "Notification Settings" at bounding box center [116, 181] width 86 height 14
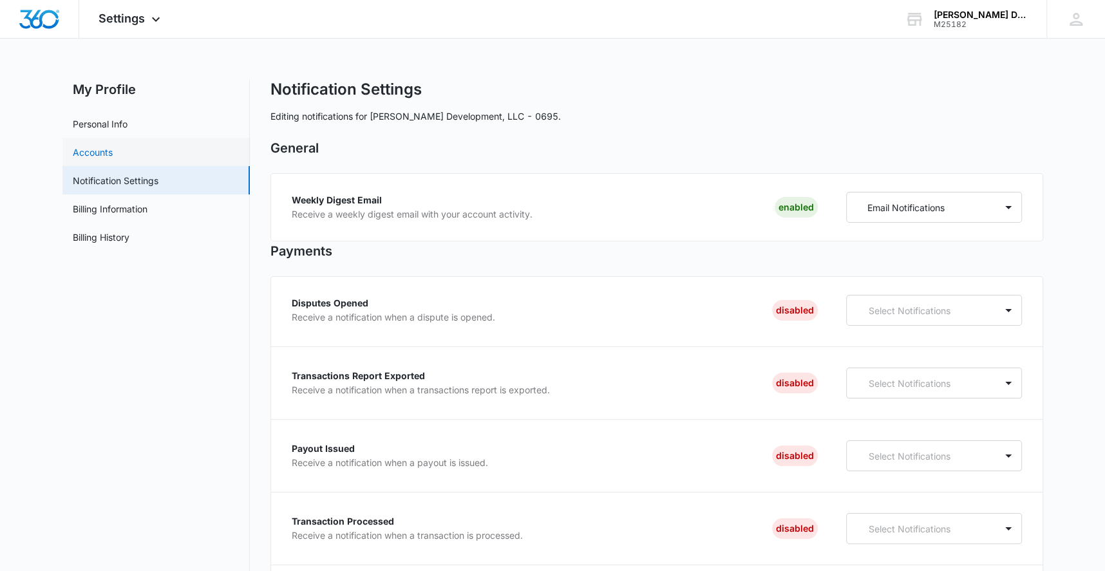
click at [100, 152] on link "Accounts" at bounding box center [93, 152] width 40 height 14
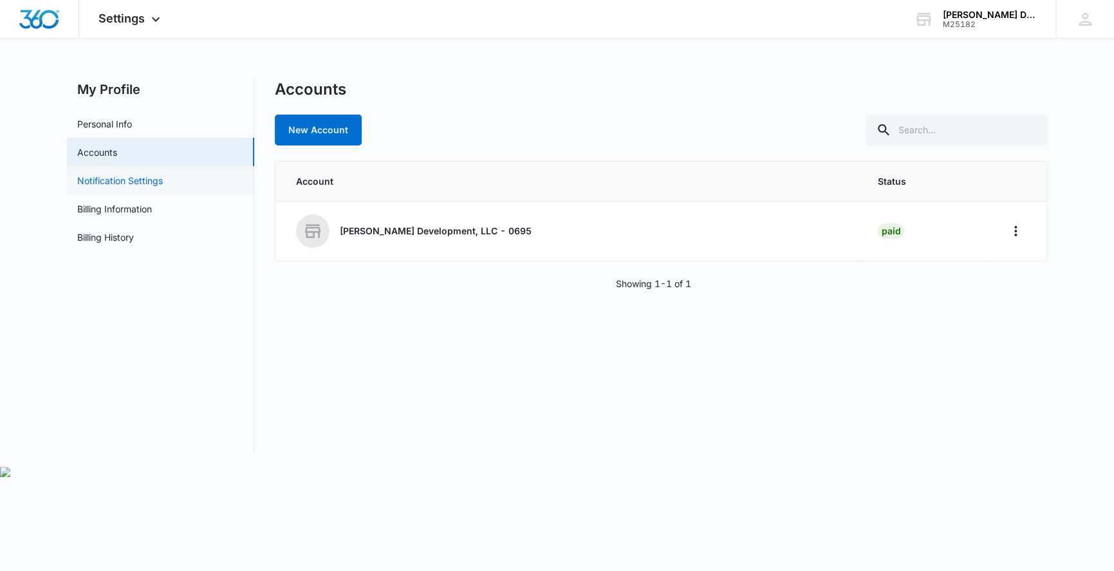
click at [144, 183] on link "Notification Settings" at bounding box center [120, 181] width 86 height 14
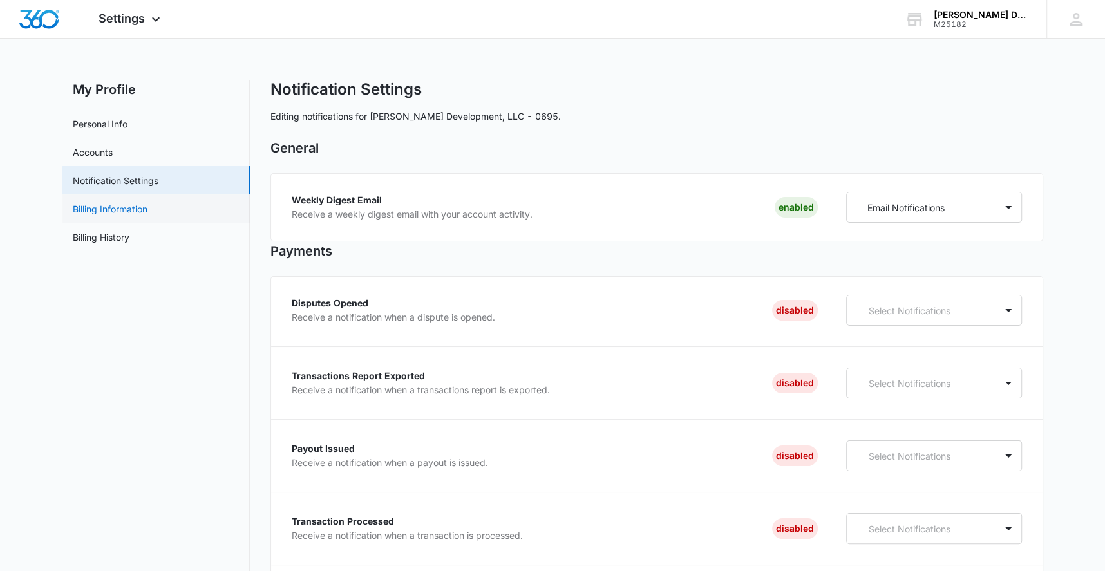
click at [139, 211] on link "Billing Information" at bounding box center [110, 209] width 75 height 14
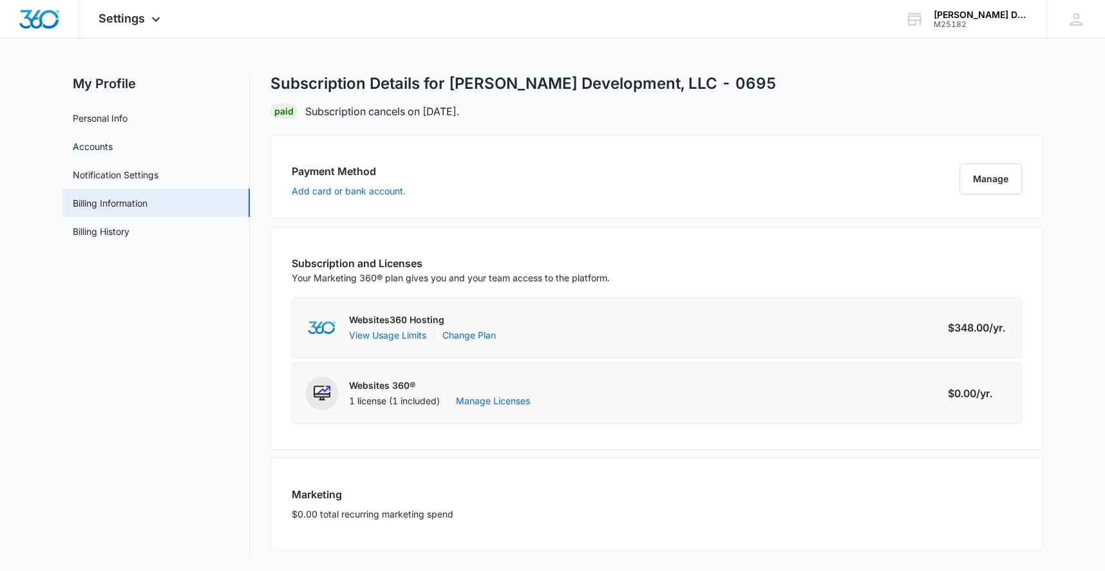
scroll to position [8, 0]
click at [179, 385] on nav "My Profile Personal Info Accounts Notification Settings Billing Information Bil…" at bounding box center [155, 314] width 187 height 485
